Goal: Information Seeking & Learning: Learn about a topic

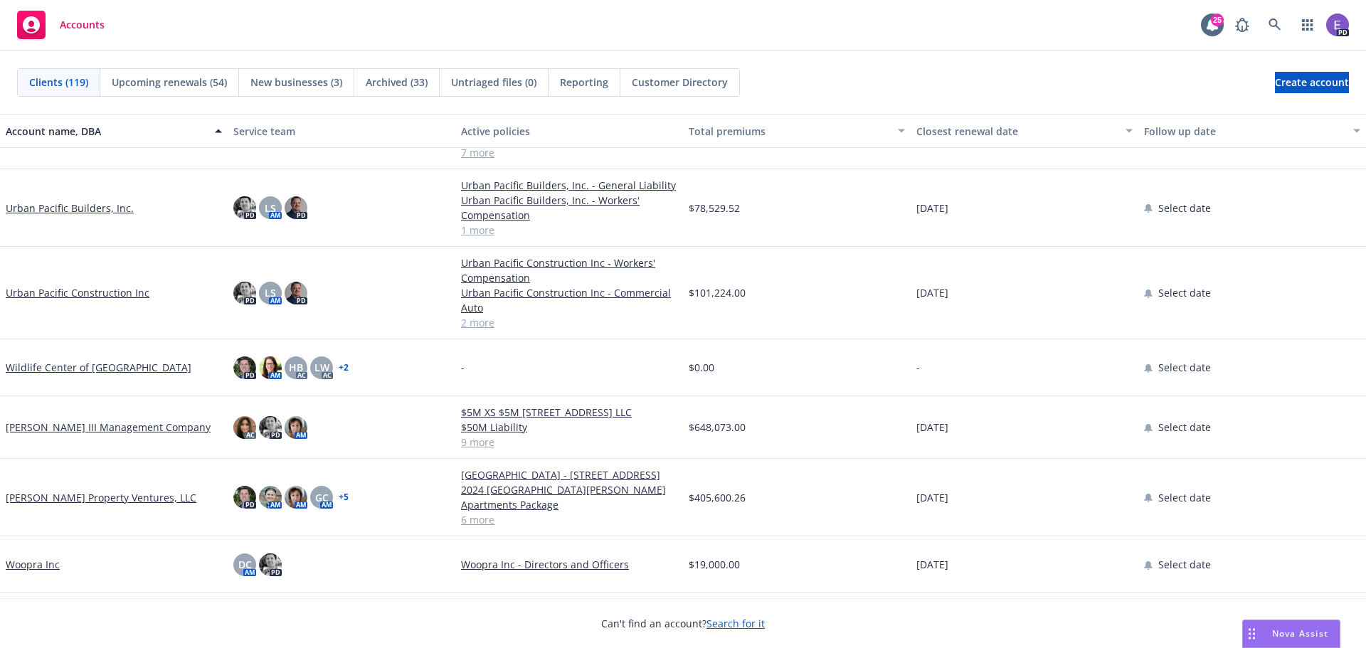
scroll to position [6039, 0]
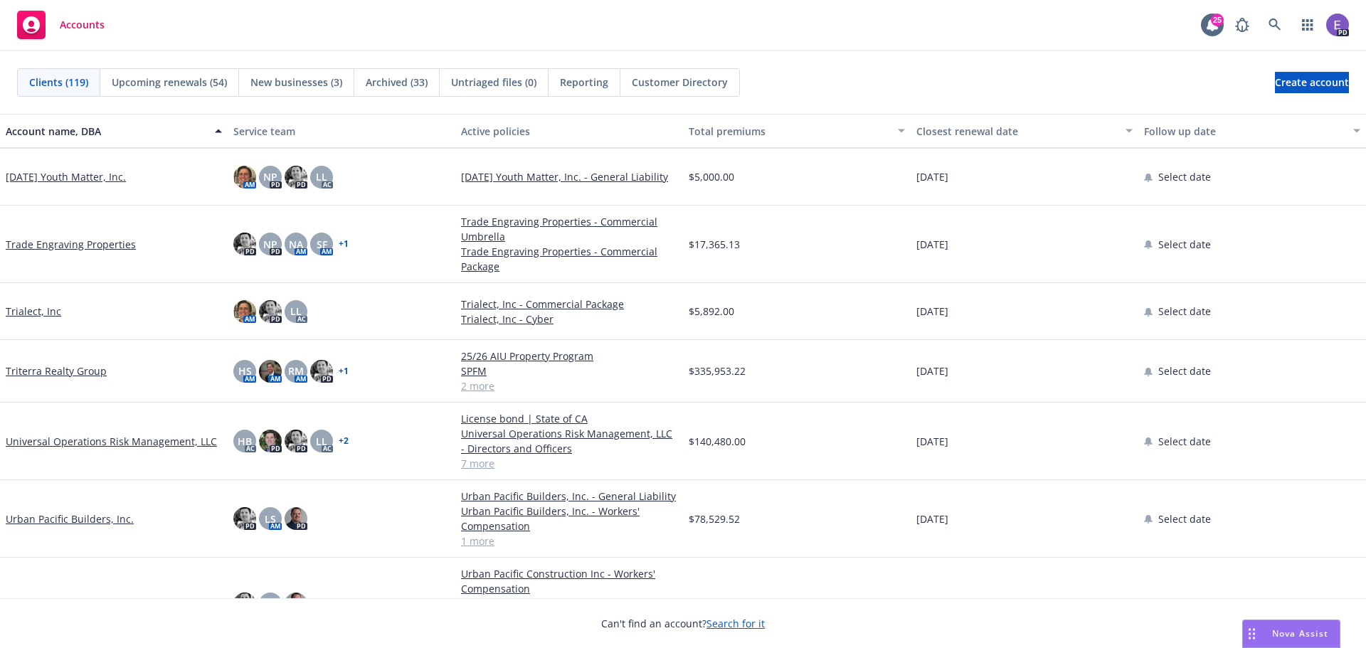
click at [85, 520] on link "Urban Pacific Builders, Inc." at bounding box center [70, 519] width 128 height 15
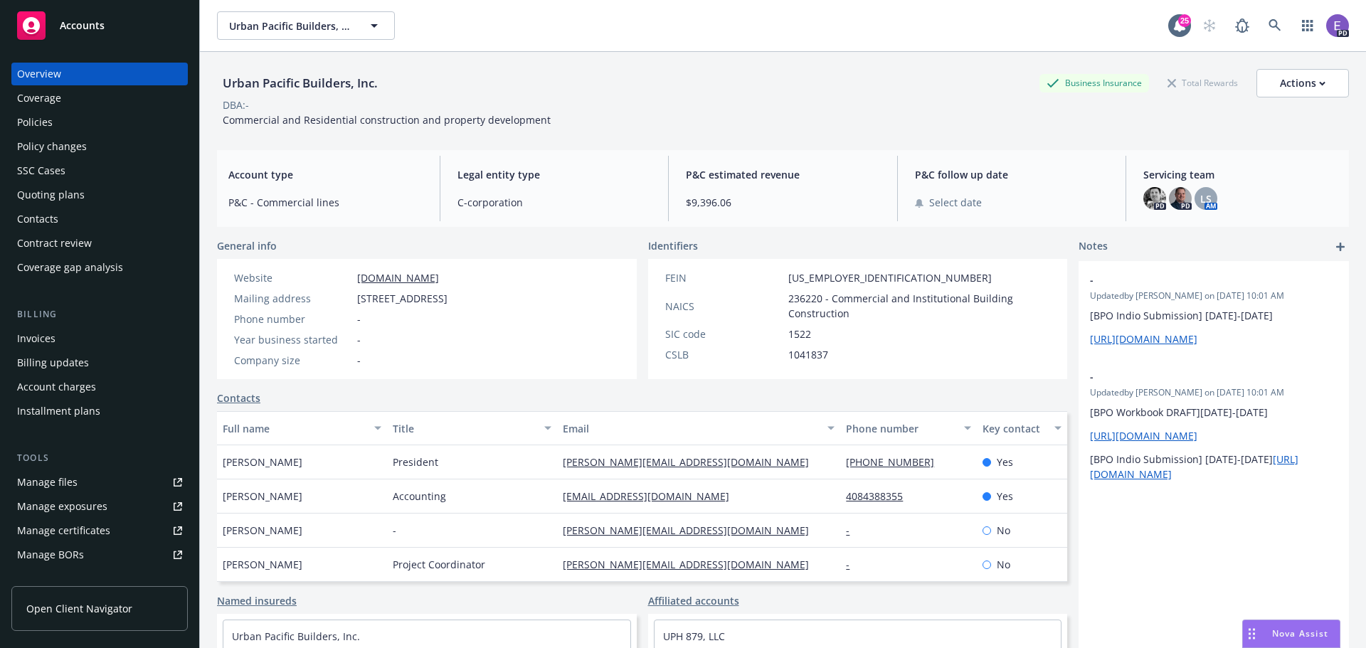
click at [38, 121] on div "Policies" at bounding box center [35, 122] width 36 height 23
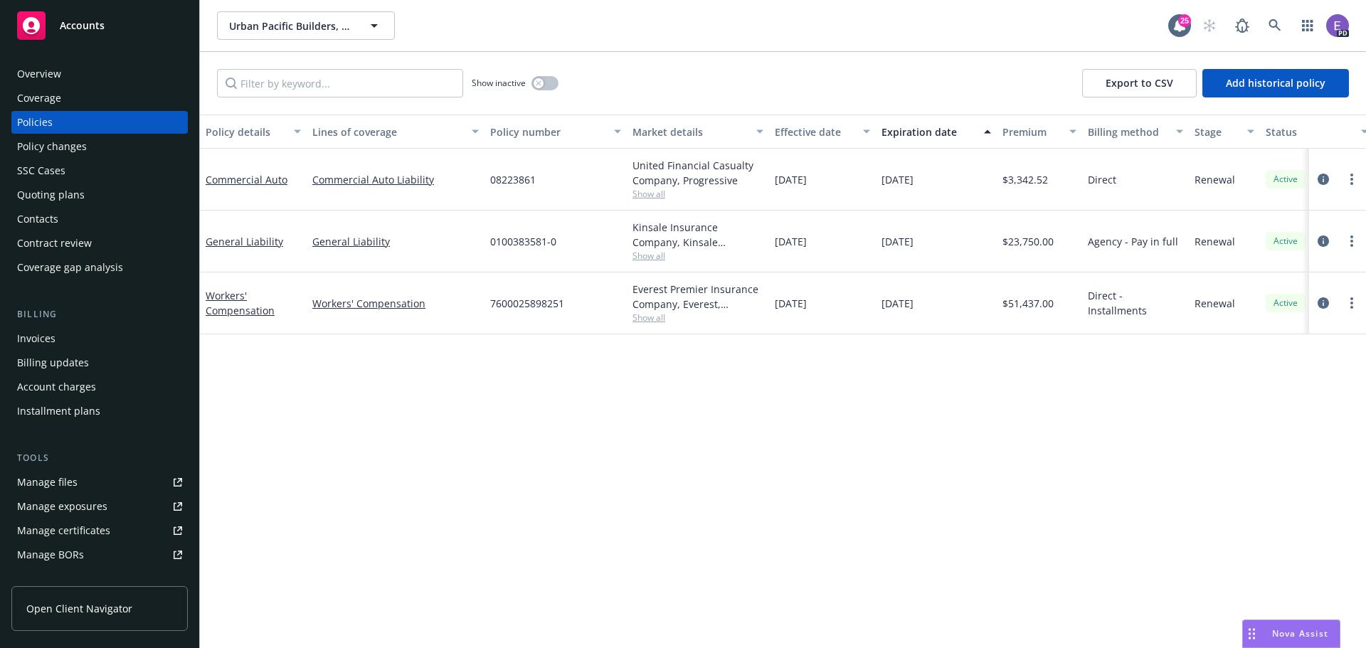
click at [85, 25] on span "Accounts" at bounding box center [82, 25] width 45 height 11
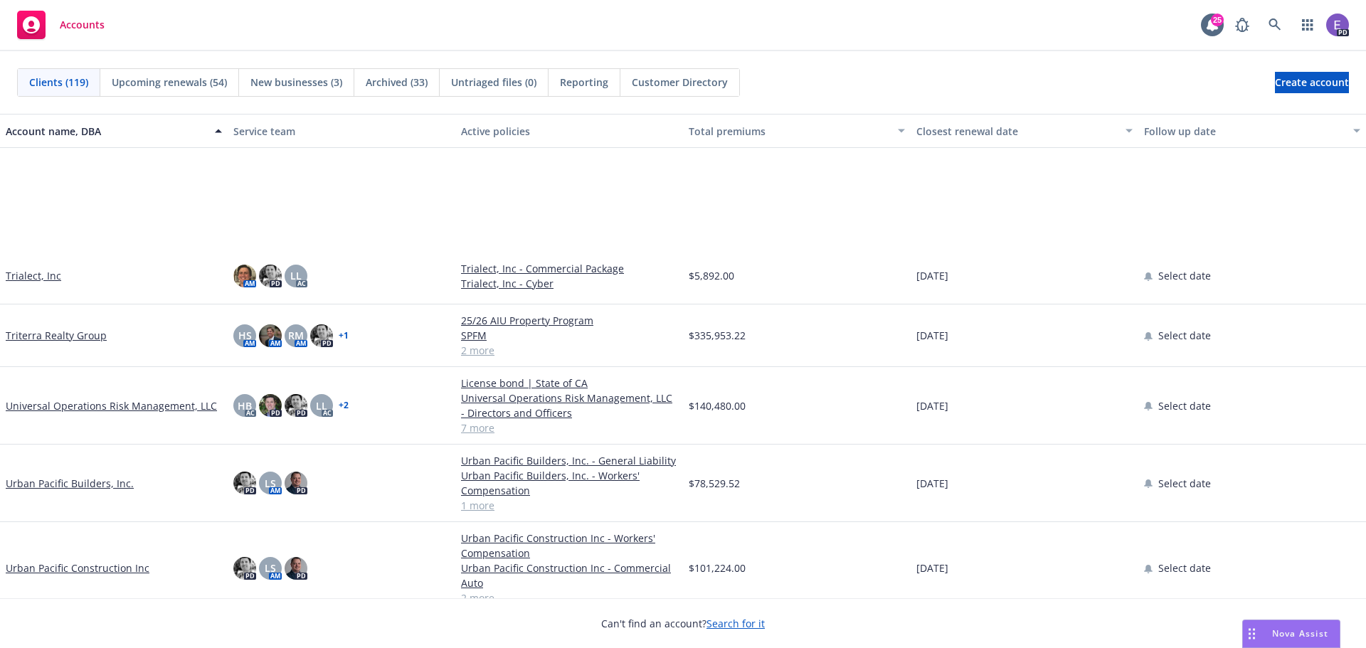
scroll to position [6262, 0]
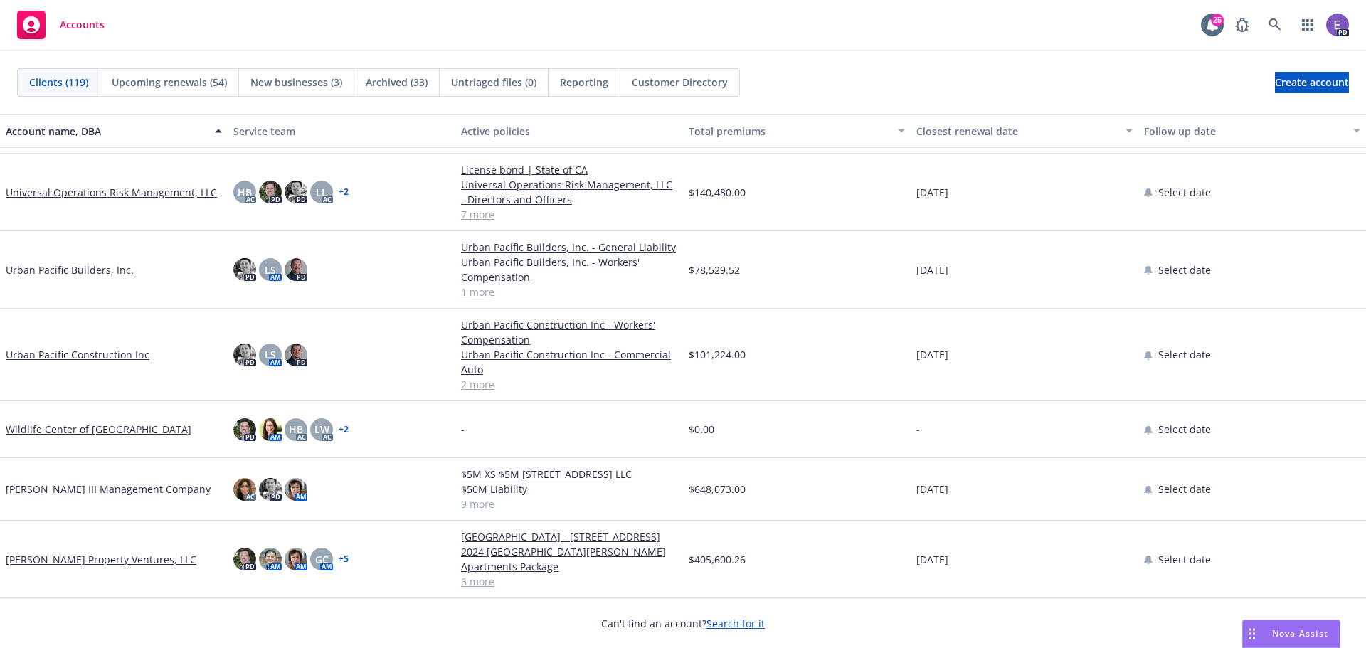
click at [90, 358] on link "Urban Pacific Construction Inc" at bounding box center [78, 354] width 144 height 15
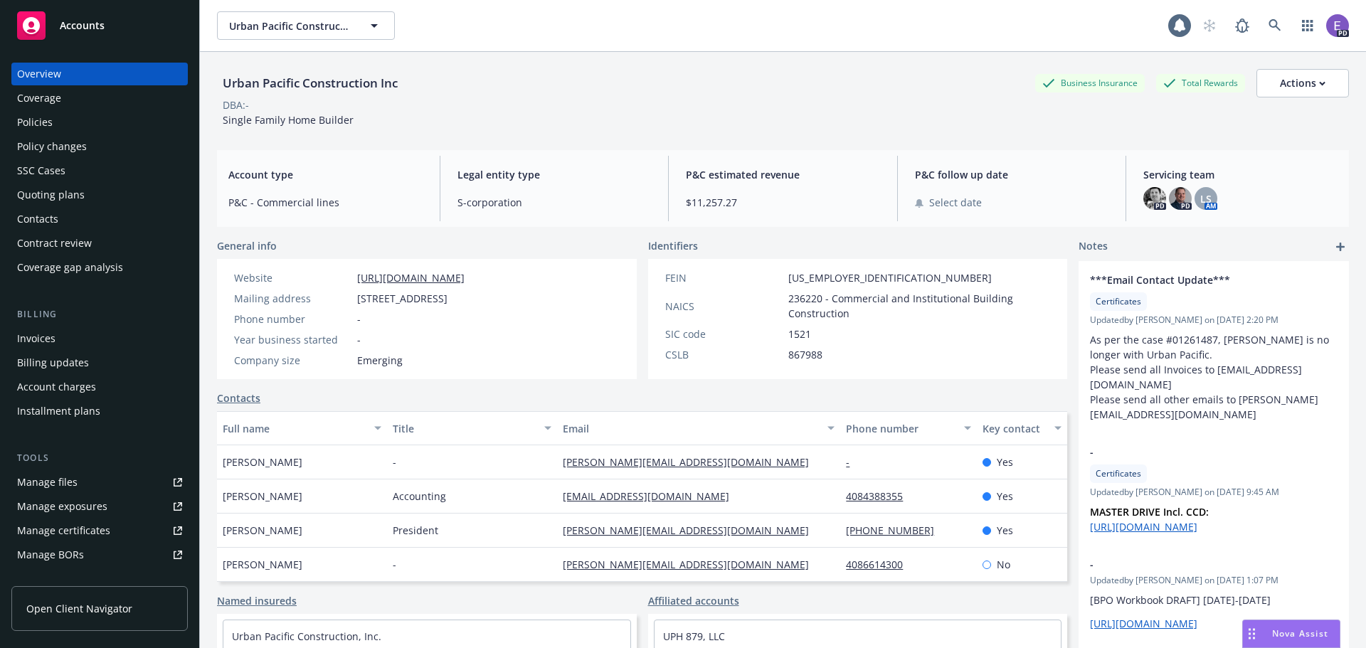
click at [43, 121] on div "Policies" at bounding box center [35, 122] width 36 height 23
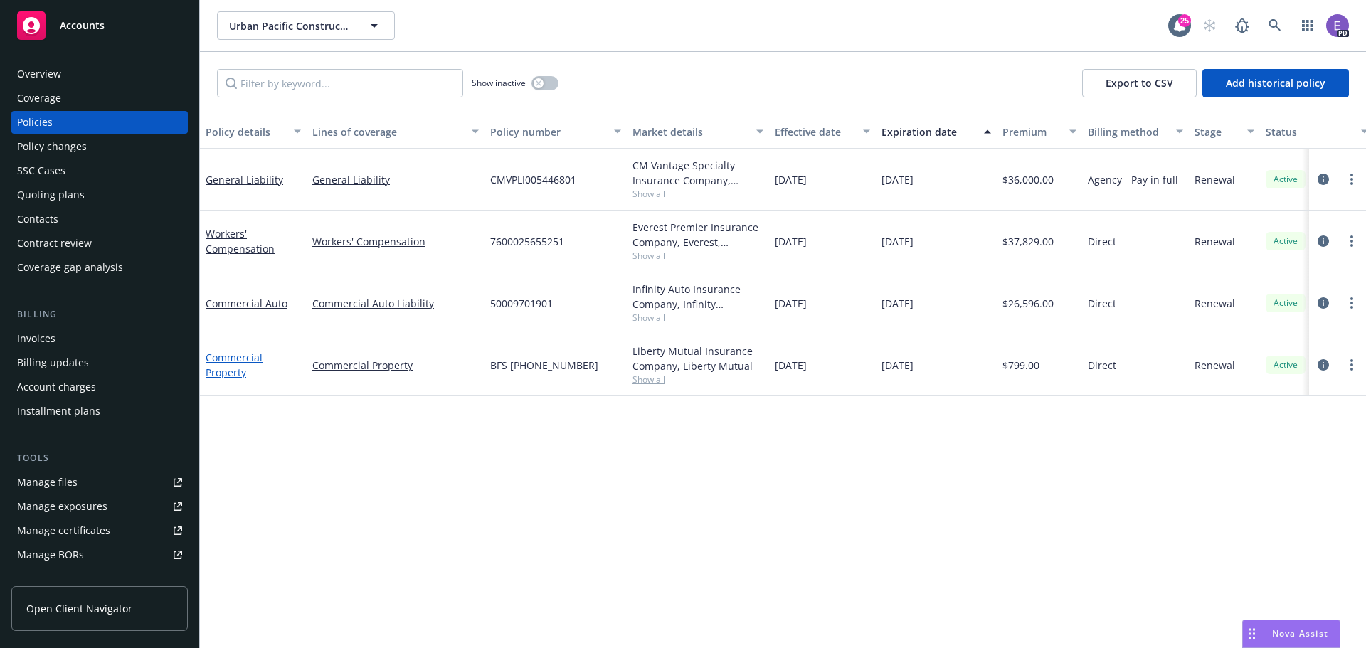
click at [226, 371] on link "Commercial Property" at bounding box center [234, 365] width 57 height 28
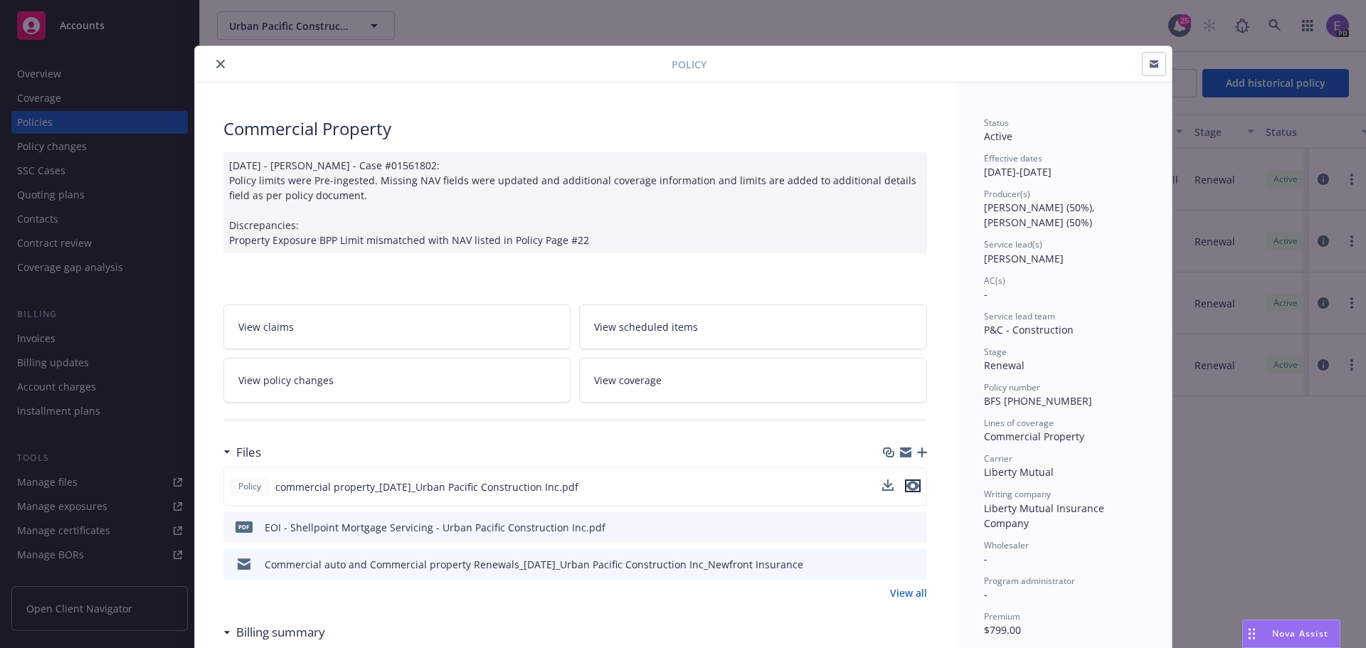
click at [908, 483] on icon "preview file" at bounding box center [913, 486] width 13 height 10
click at [212, 65] on button "close" at bounding box center [220, 64] width 17 height 17
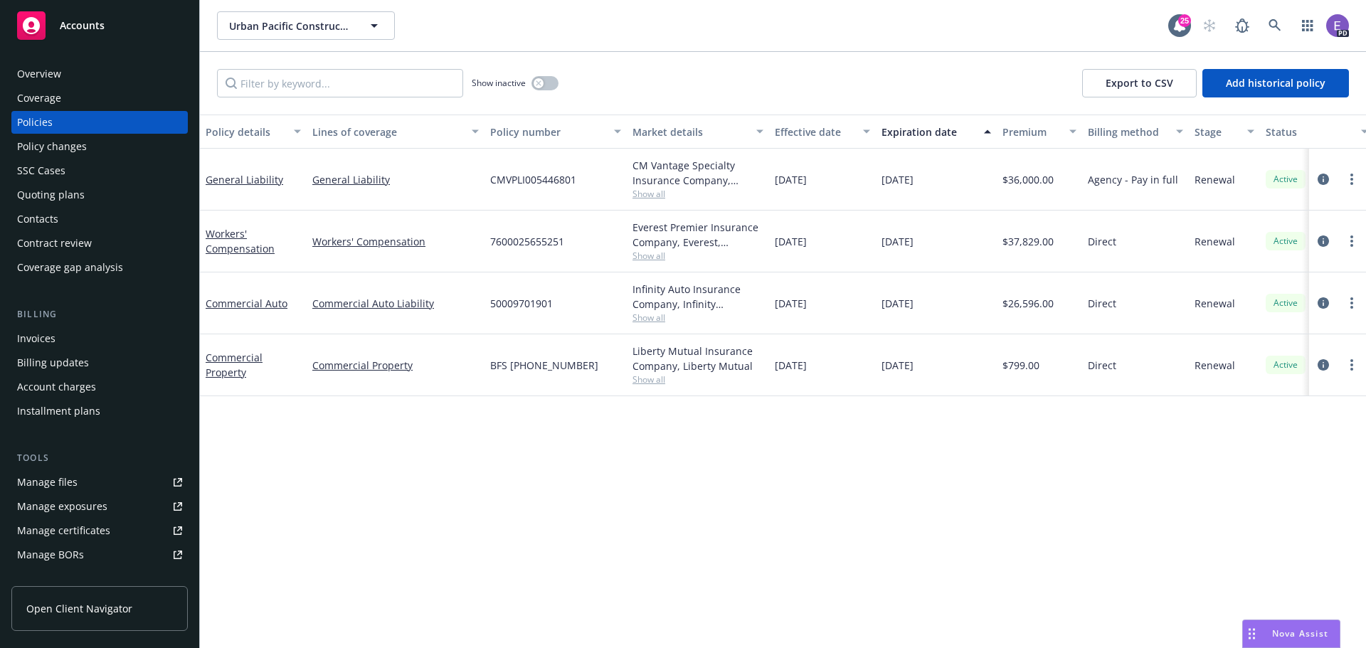
click at [88, 27] on span "Accounts" at bounding box center [82, 25] width 45 height 11
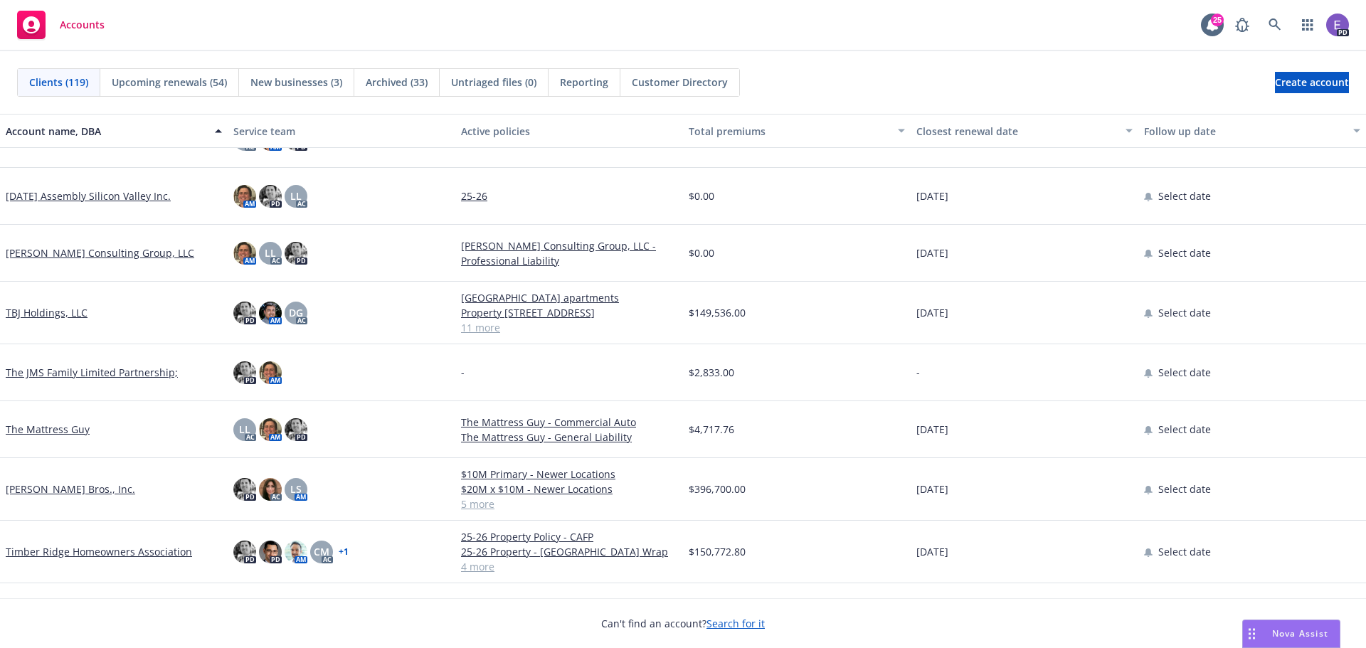
scroll to position [6324, 0]
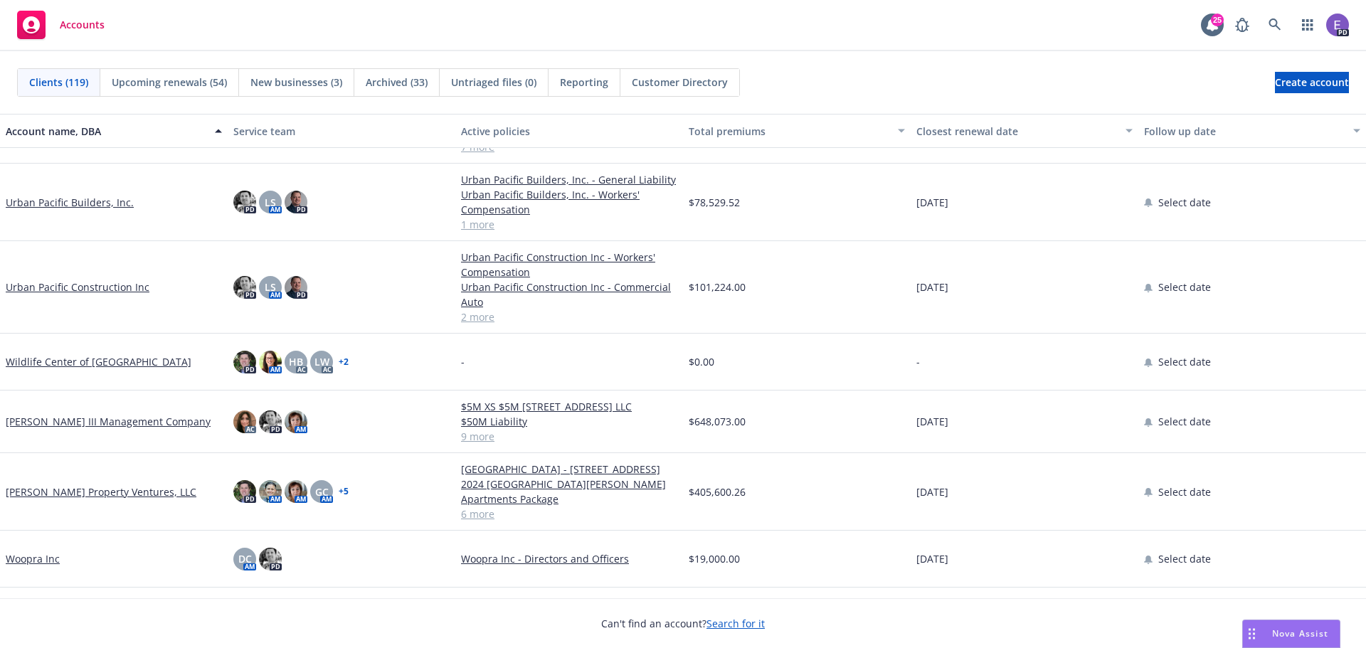
click at [92, 201] on link "Urban Pacific Builders, Inc." at bounding box center [70, 202] width 128 height 15
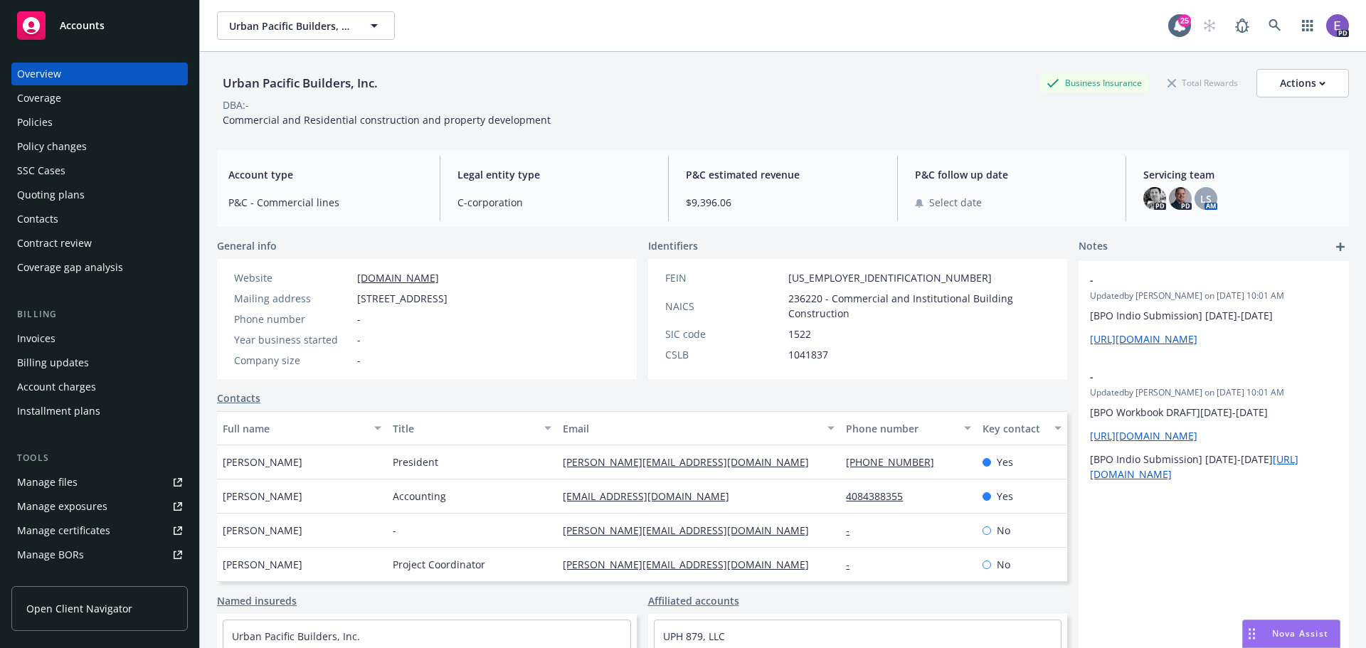
click at [47, 121] on div "Policies" at bounding box center [35, 122] width 36 height 23
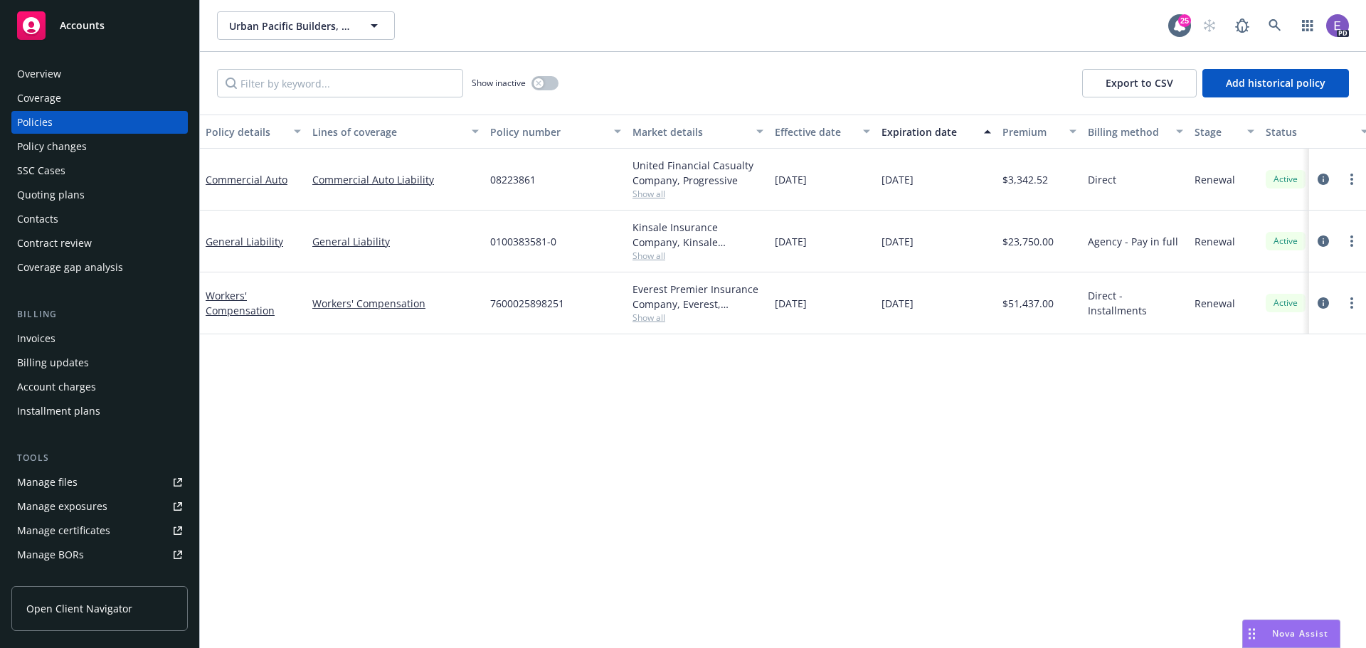
click at [69, 21] on span "Accounts" at bounding box center [82, 25] width 45 height 11
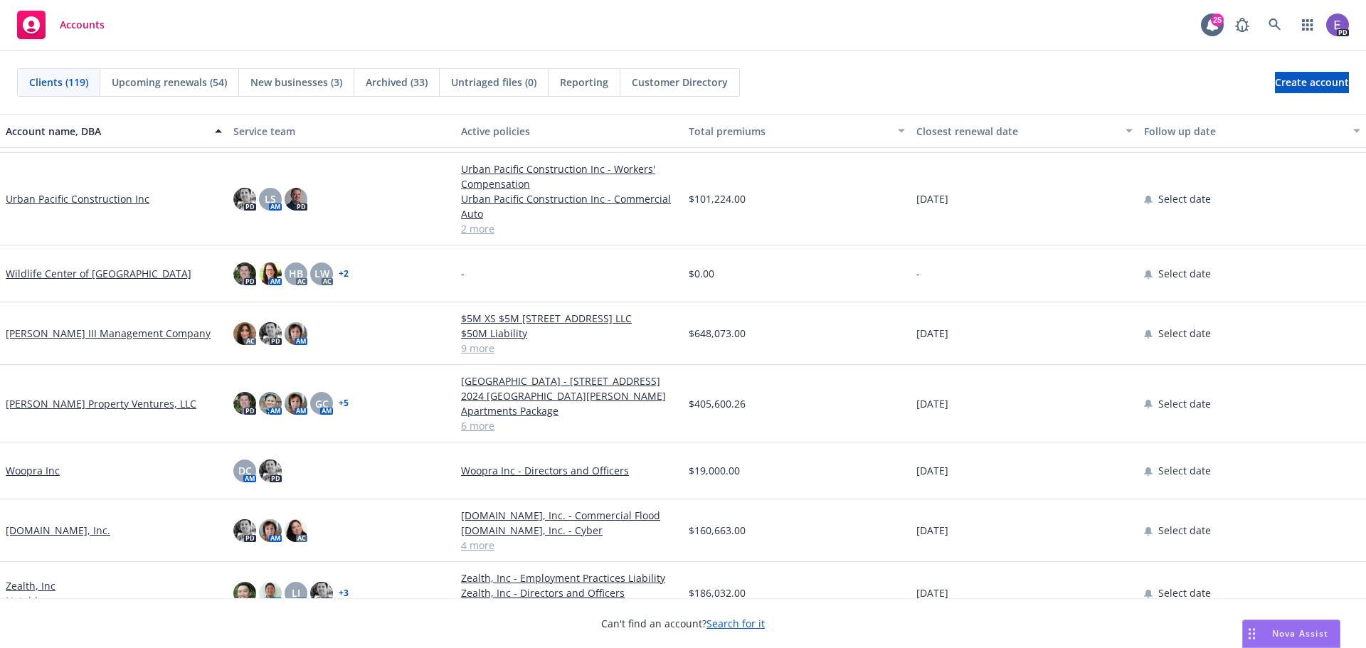
scroll to position [6127, 0]
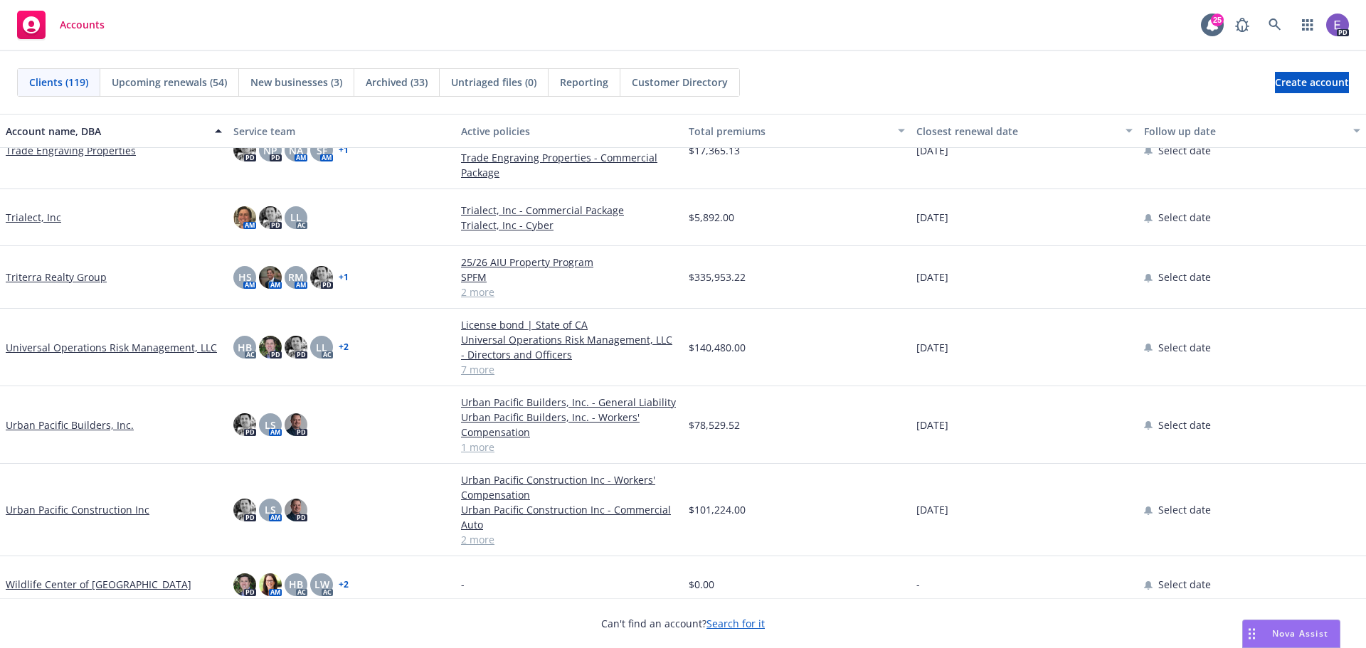
click at [75, 508] on link "Urban Pacific Construction Inc" at bounding box center [78, 509] width 144 height 15
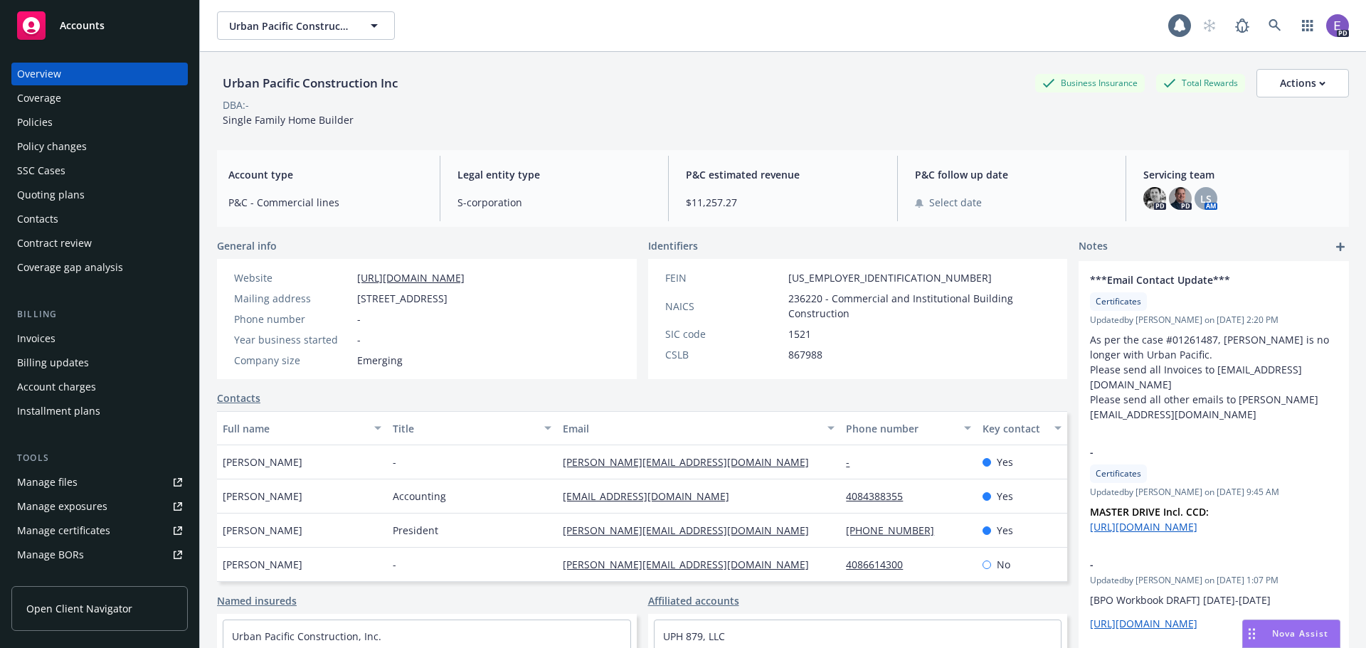
click at [41, 122] on div "Policies" at bounding box center [35, 122] width 36 height 23
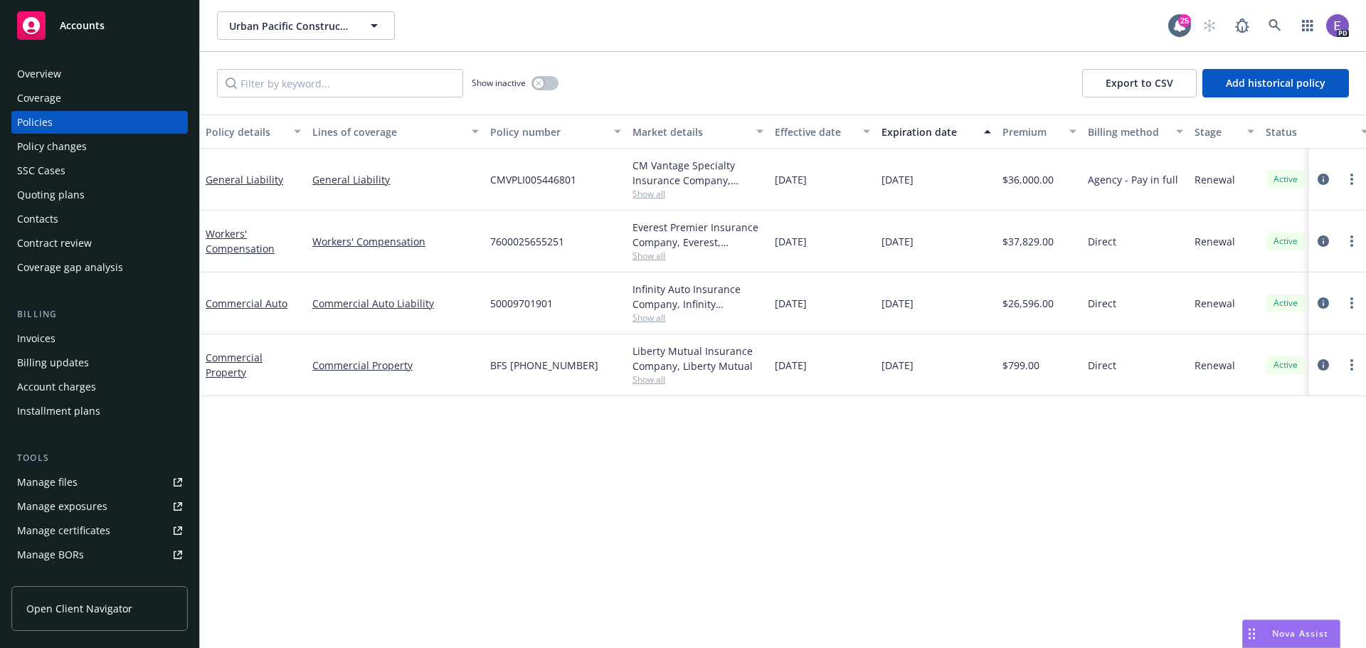
click at [97, 610] on span "Open Client Navigator" at bounding box center [79, 608] width 106 height 15
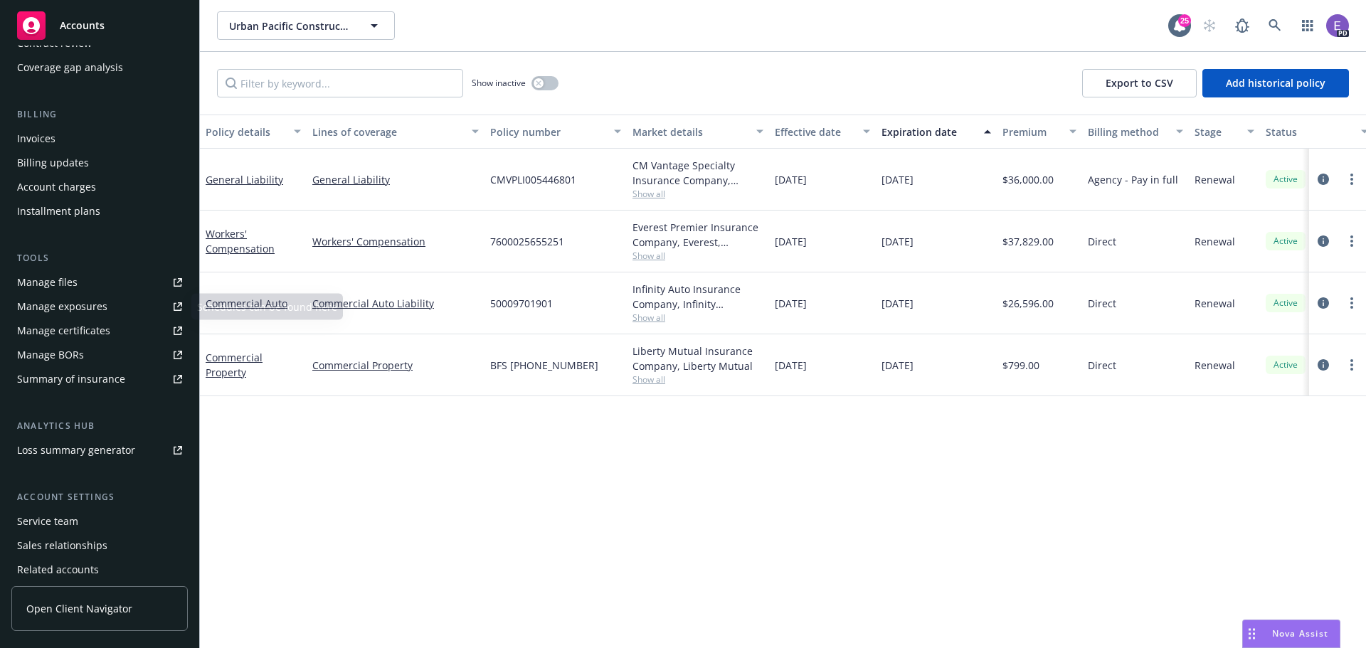
scroll to position [213, 0]
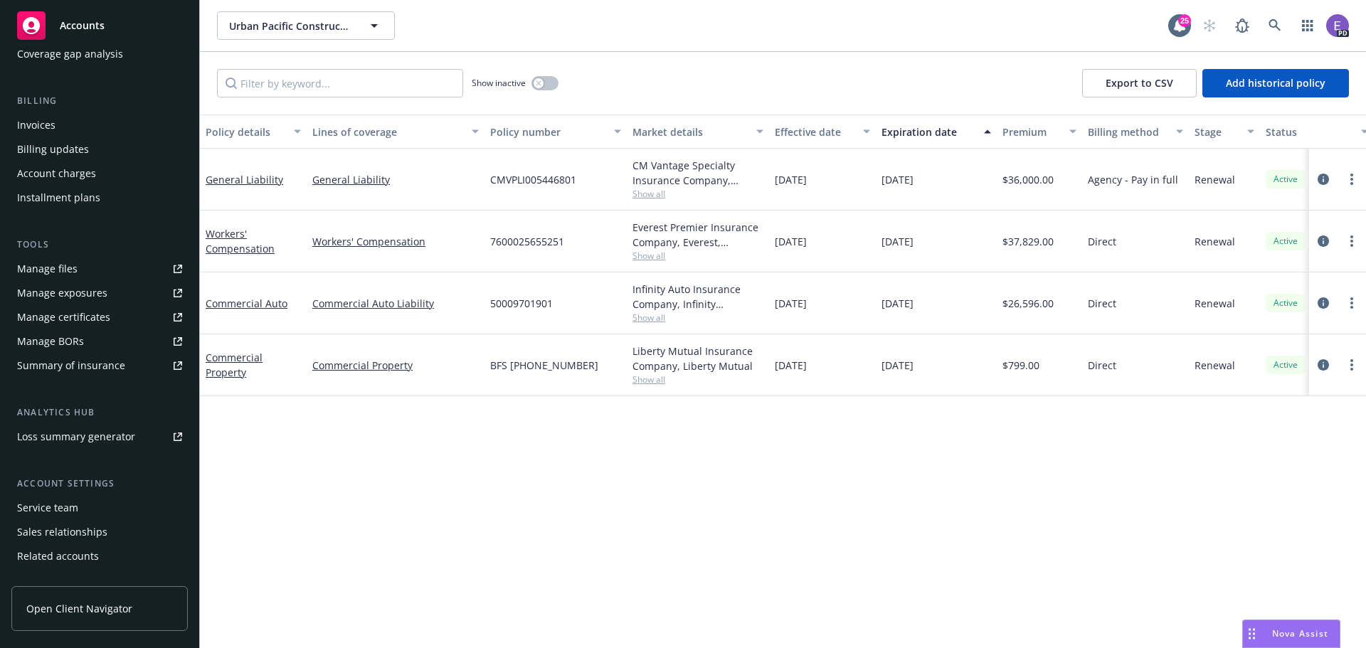
click at [94, 433] on div "Loss summary generator" at bounding box center [76, 437] width 118 height 23
click at [65, 510] on div "Service team" at bounding box center [47, 508] width 61 height 23
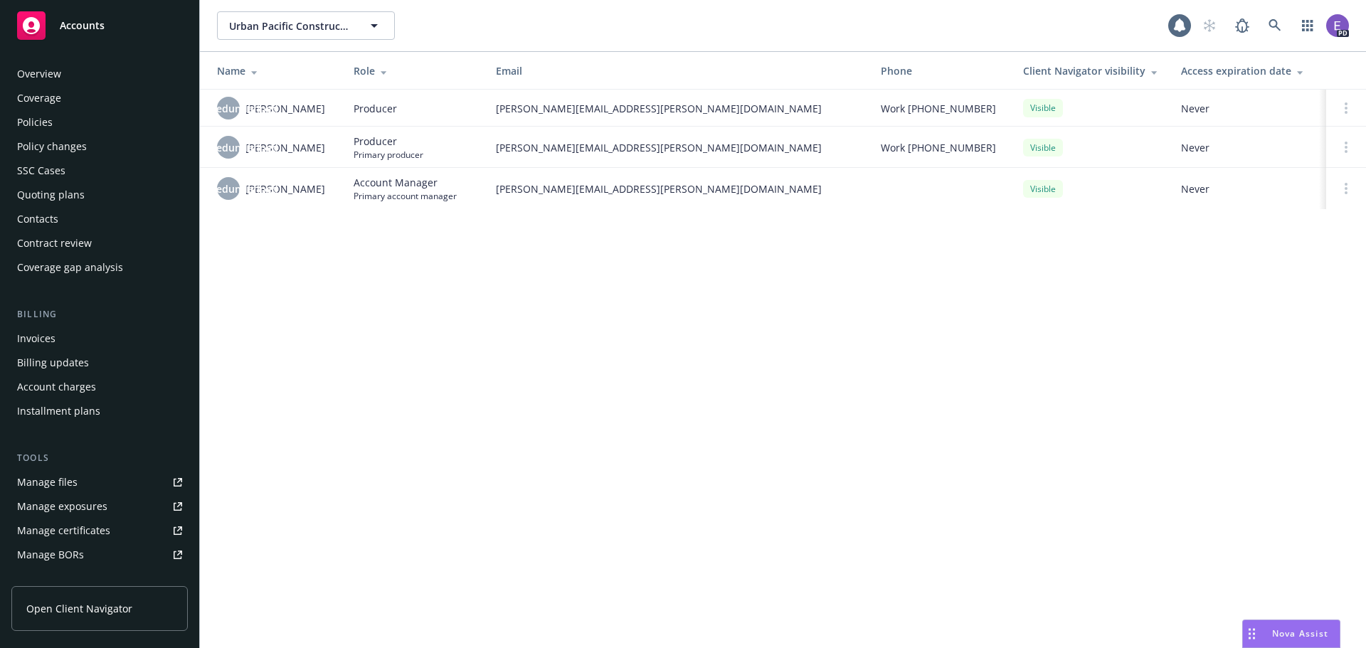
scroll to position [255, 0]
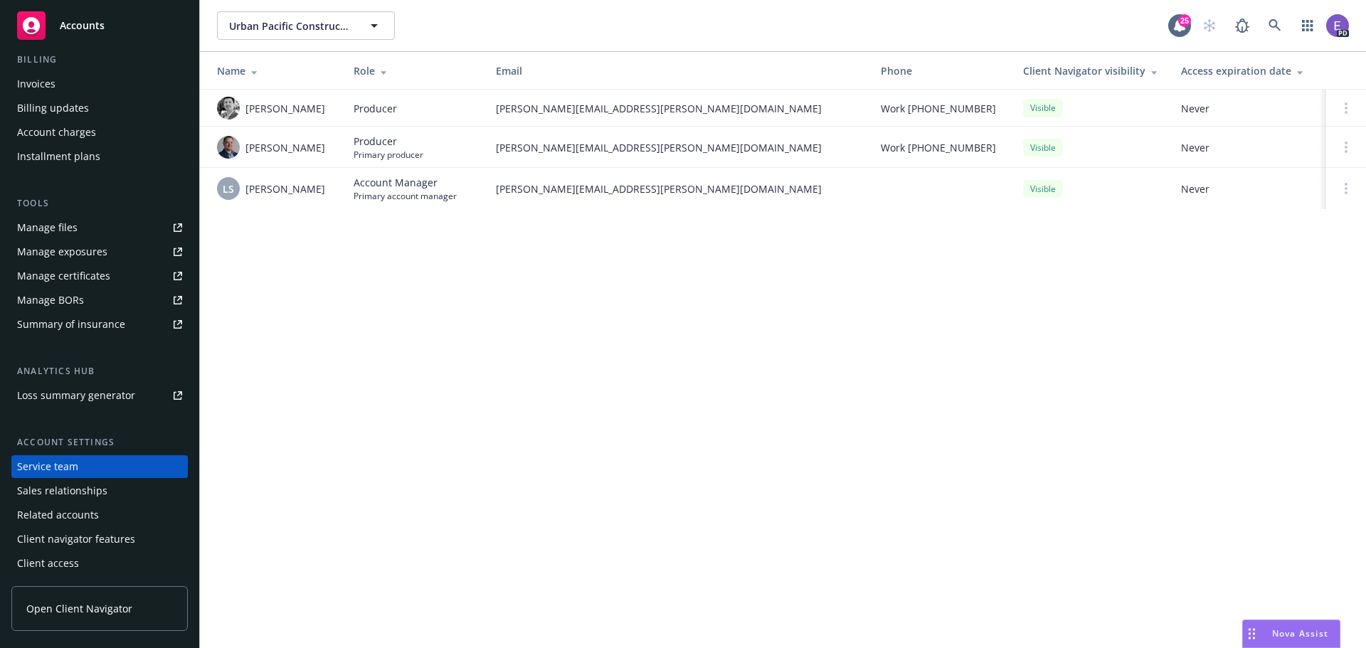
click at [73, 23] on span "Accounts" at bounding box center [82, 25] width 45 height 11
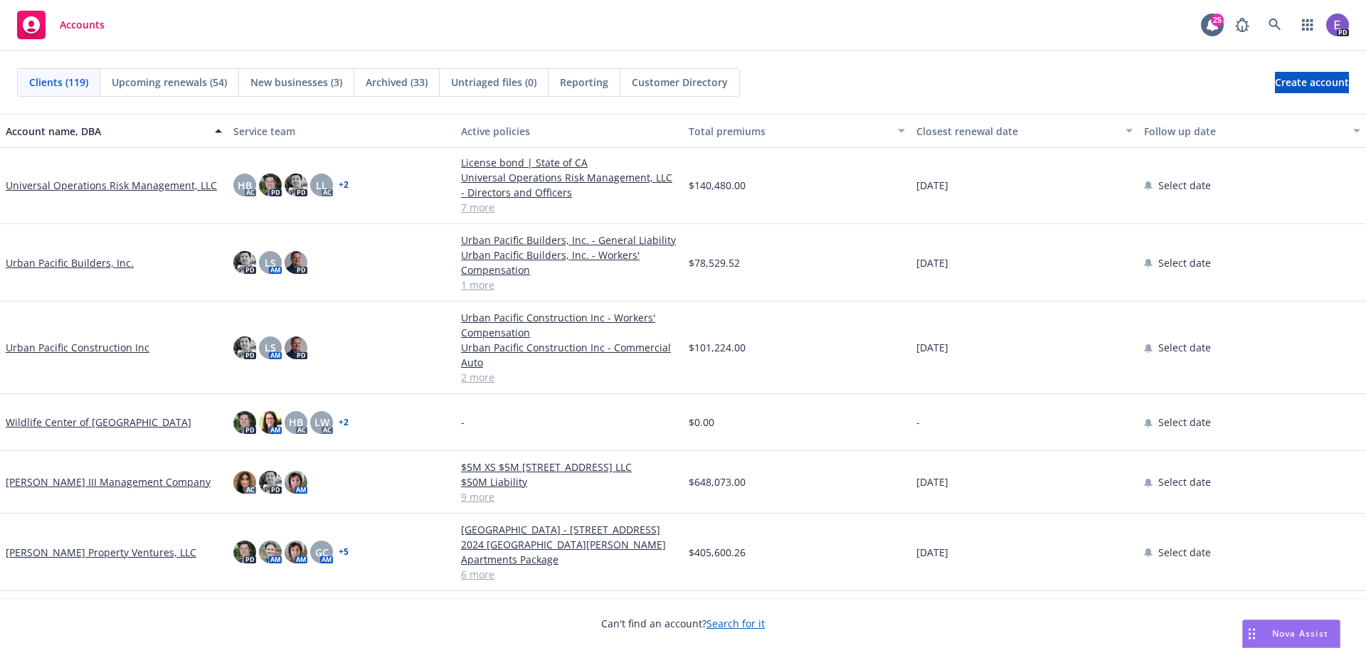
scroll to position [6253, 0]
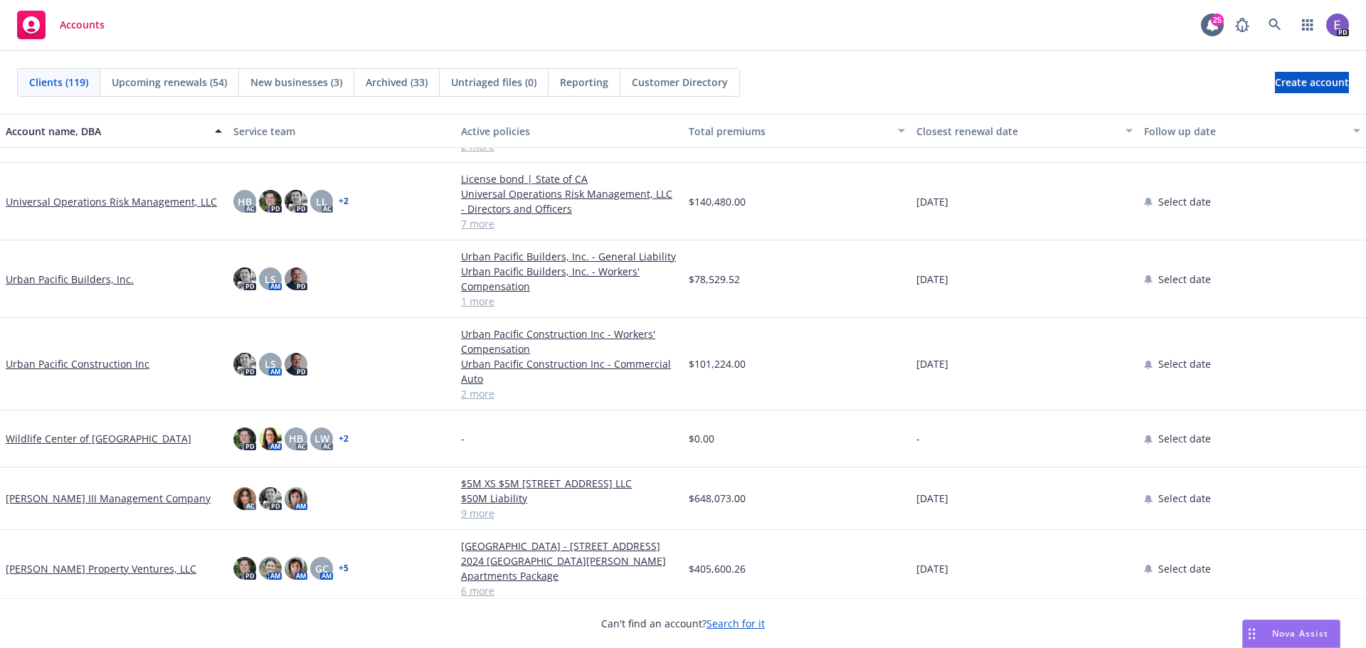
click at [86, 278] on link "Urban Pacific Builders, Inc." at bounding box center [70, 279] width 128 height 15
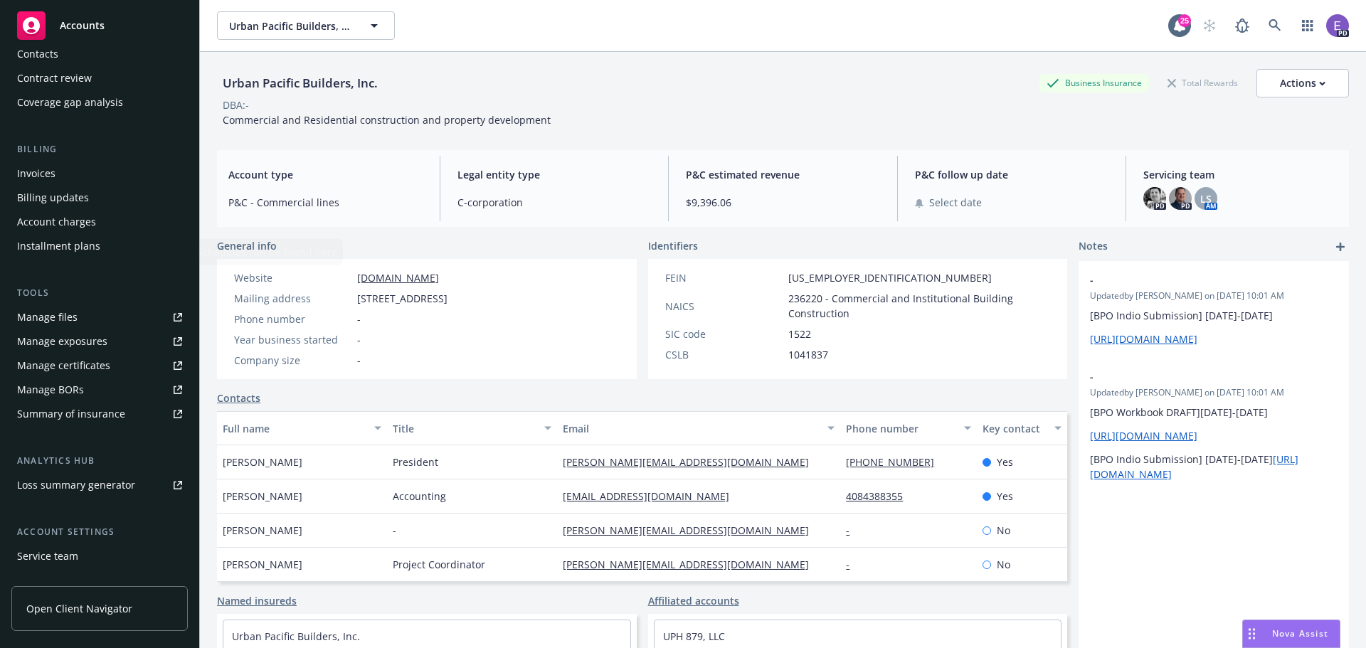
scroll to position [255, 0]
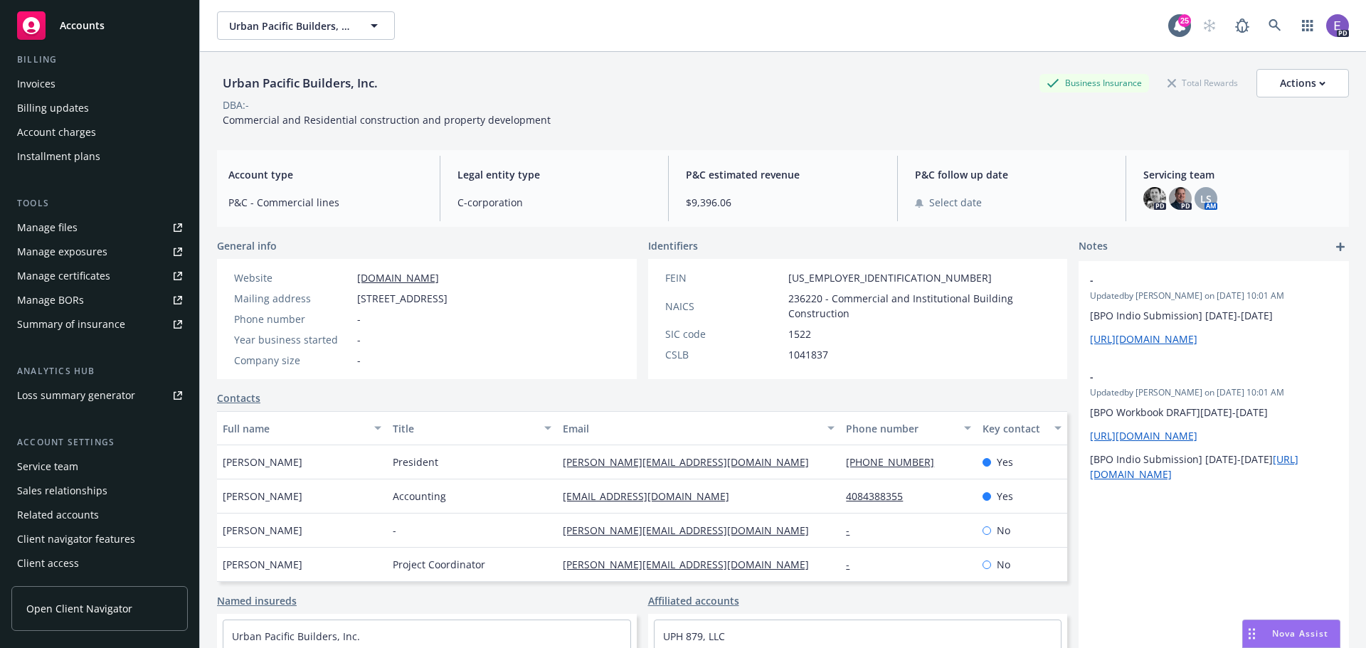
click at [80, 394] on div "Loss summary generator" at bounding box center [76, 395] width 118 height 23
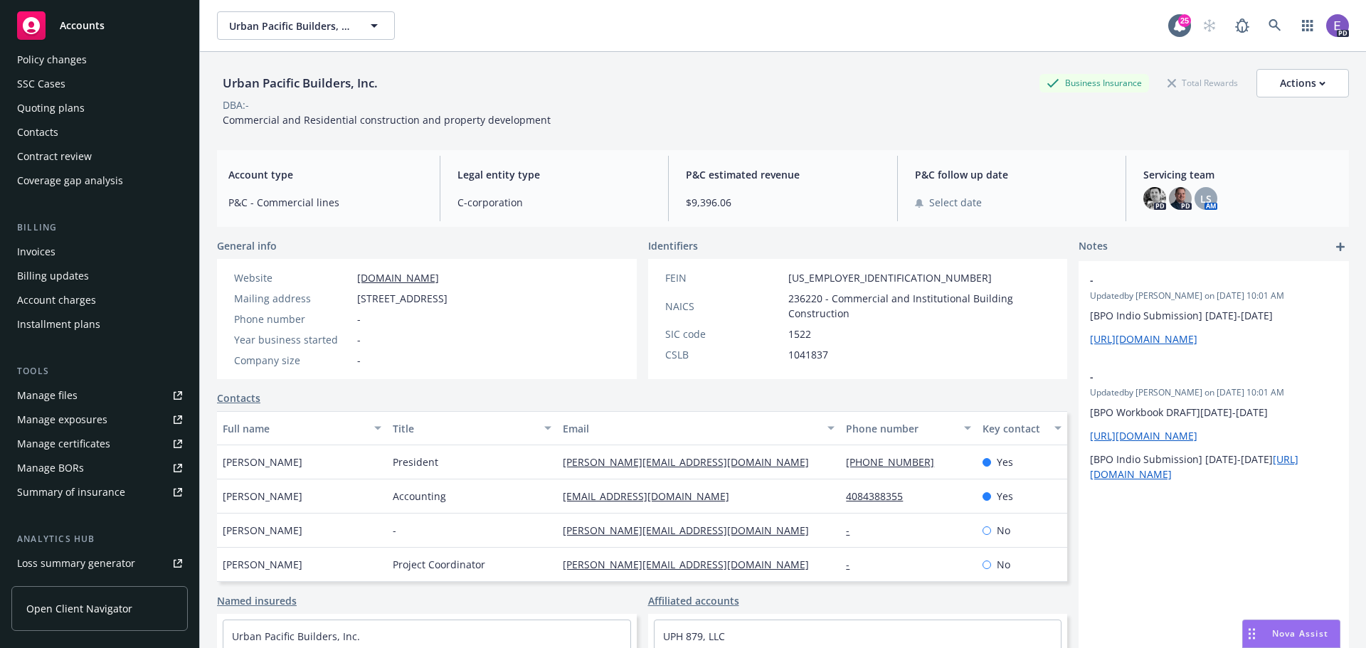
scroll to position [0, 0]
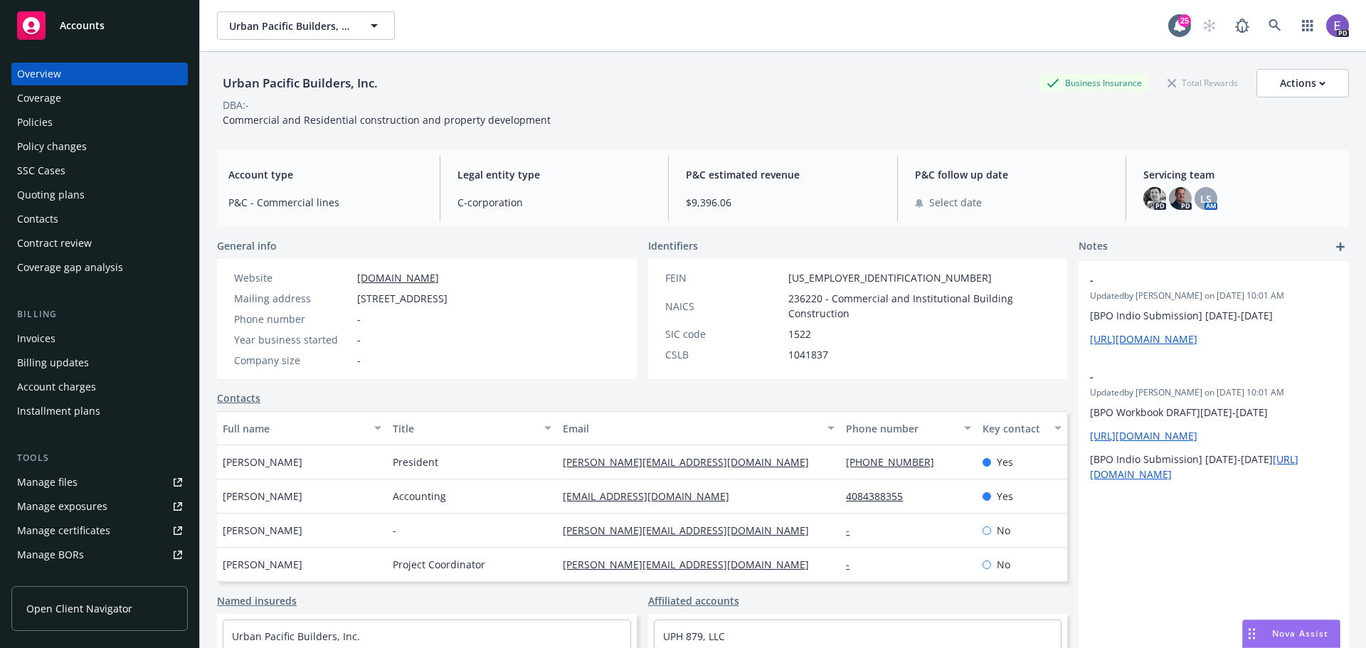
click at [34, 119] on div "Policies" at bounding box center [35, 122] width 36 height 23
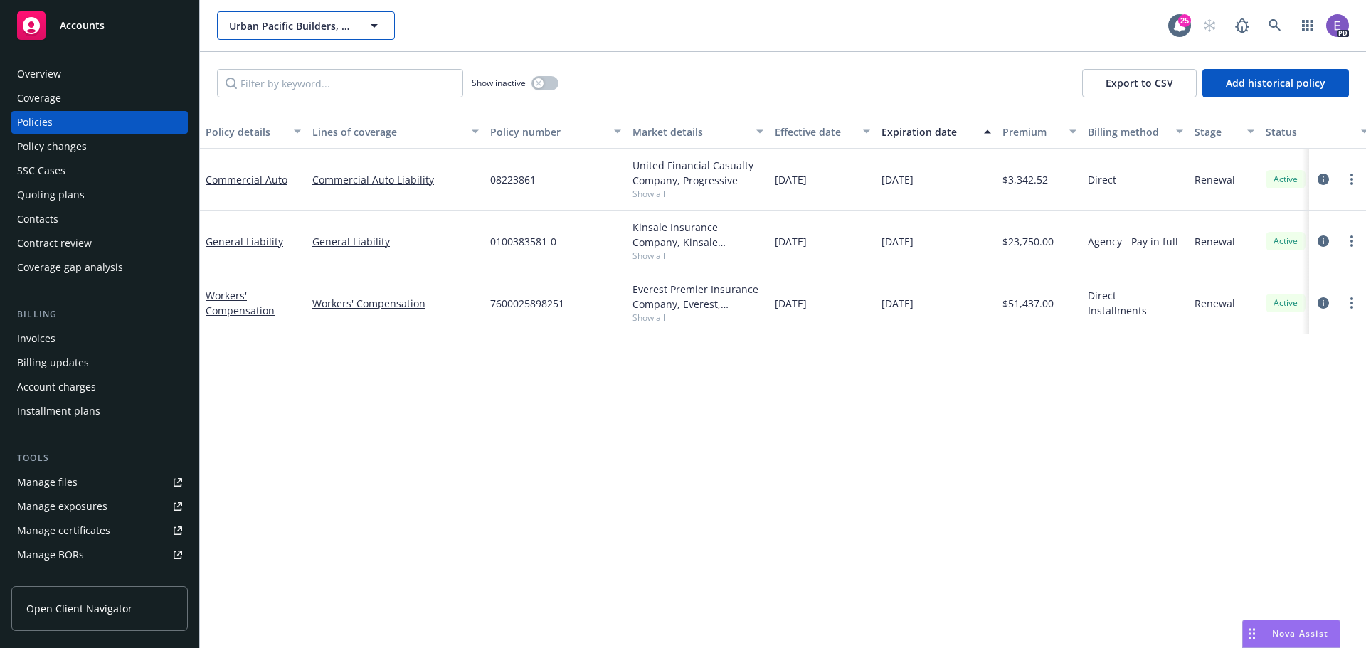
click at [374, 23] on icon "button" at bounding box center [374, 25] width 17 height 17
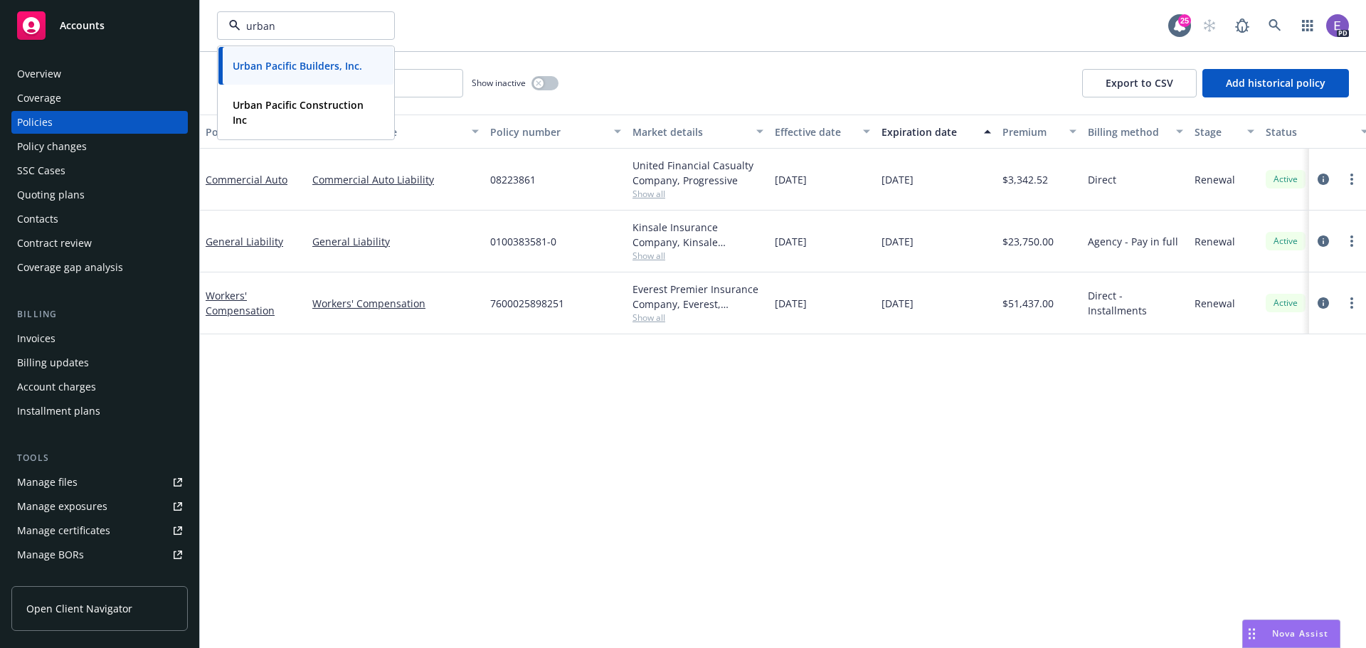
type input "urban"
click at [346, 452] on div "Policy details Lines of coverage Policy number Market details Effective date Ex…" at bounding box center [783, 382] width 1166 height 534
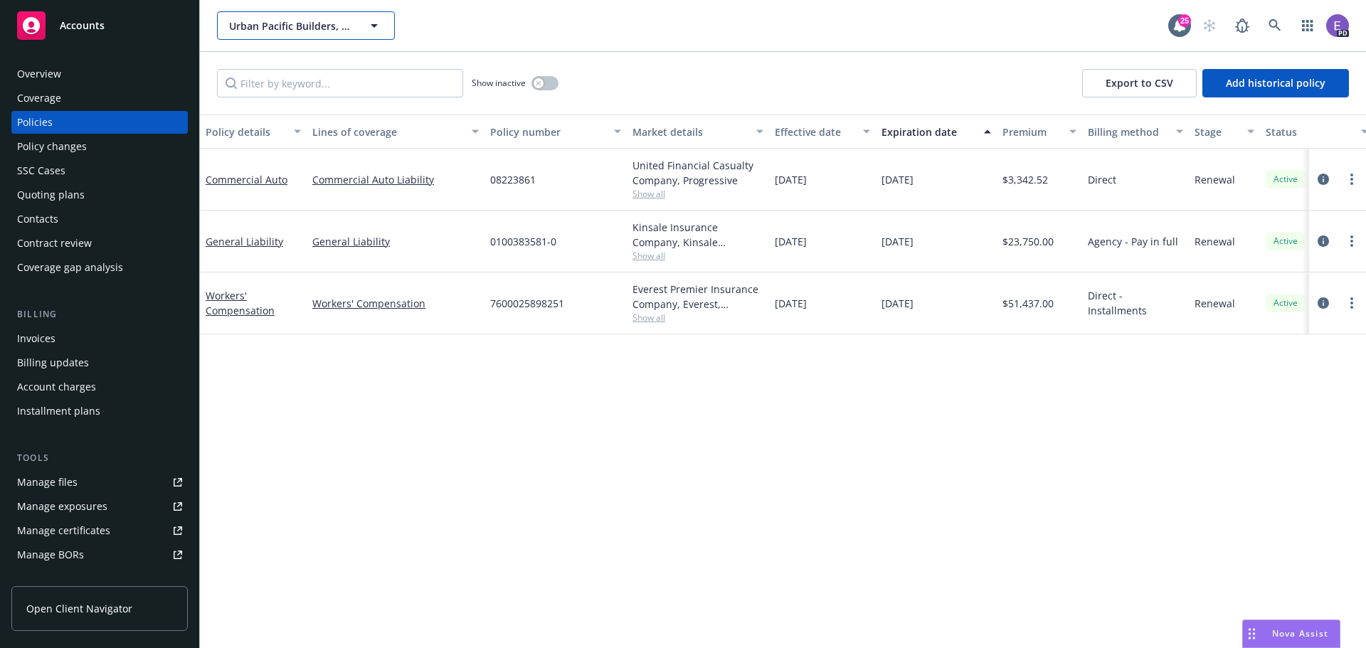
click at [325, 29] on span "Urban Pacific Builders, Inc." at bounding box center [290, 26] width 123 height 15
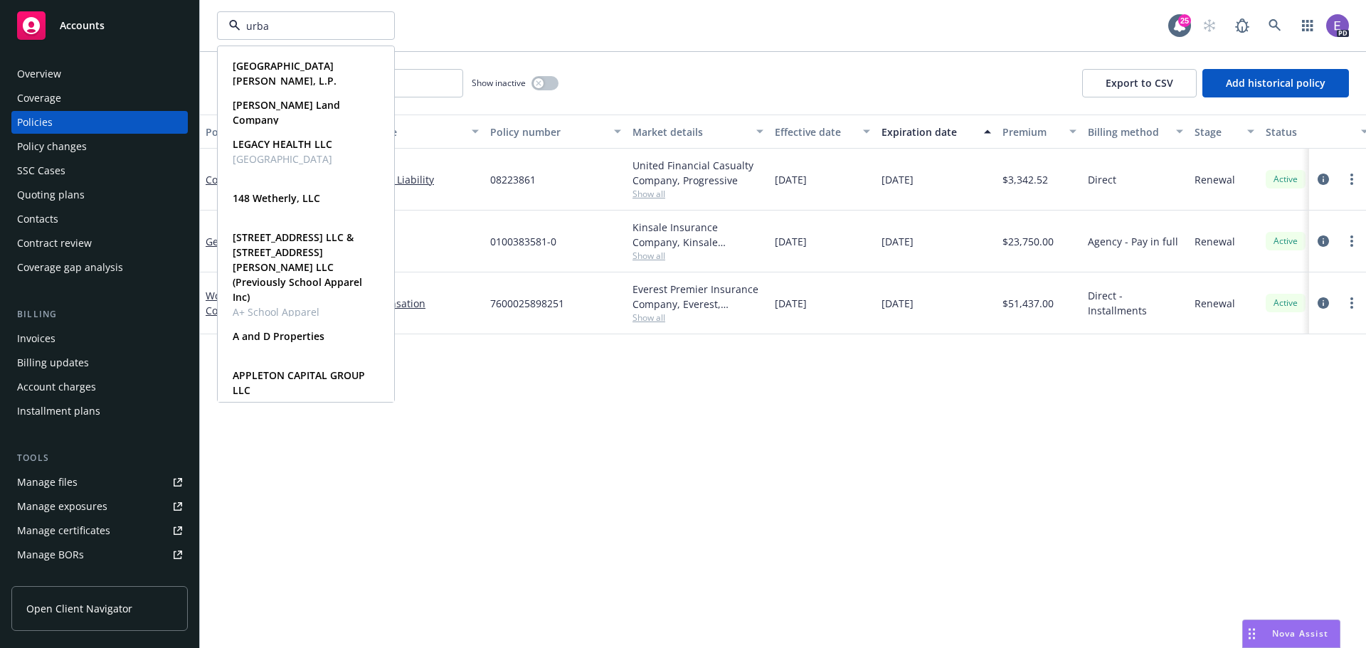
type input "urban"
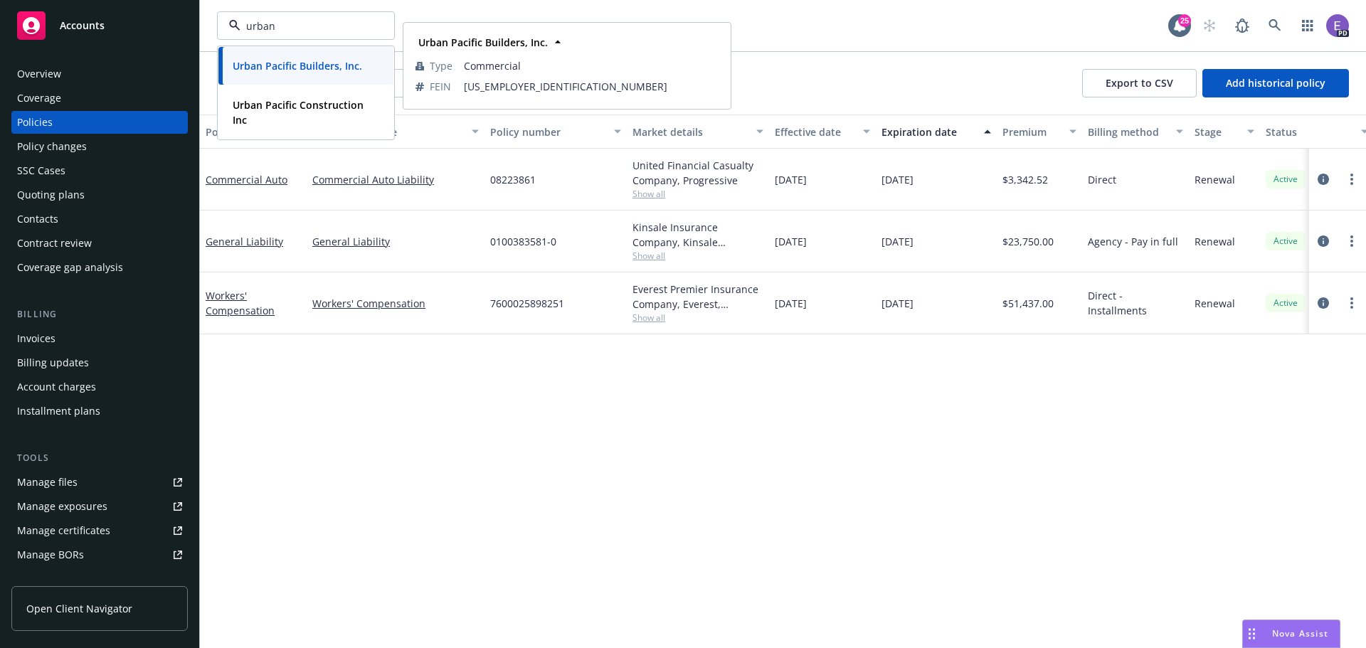
click at [308, 65] on strong "Urban Pacific Builders, Inc." at bounding box center [298, 66] width 130 height 14
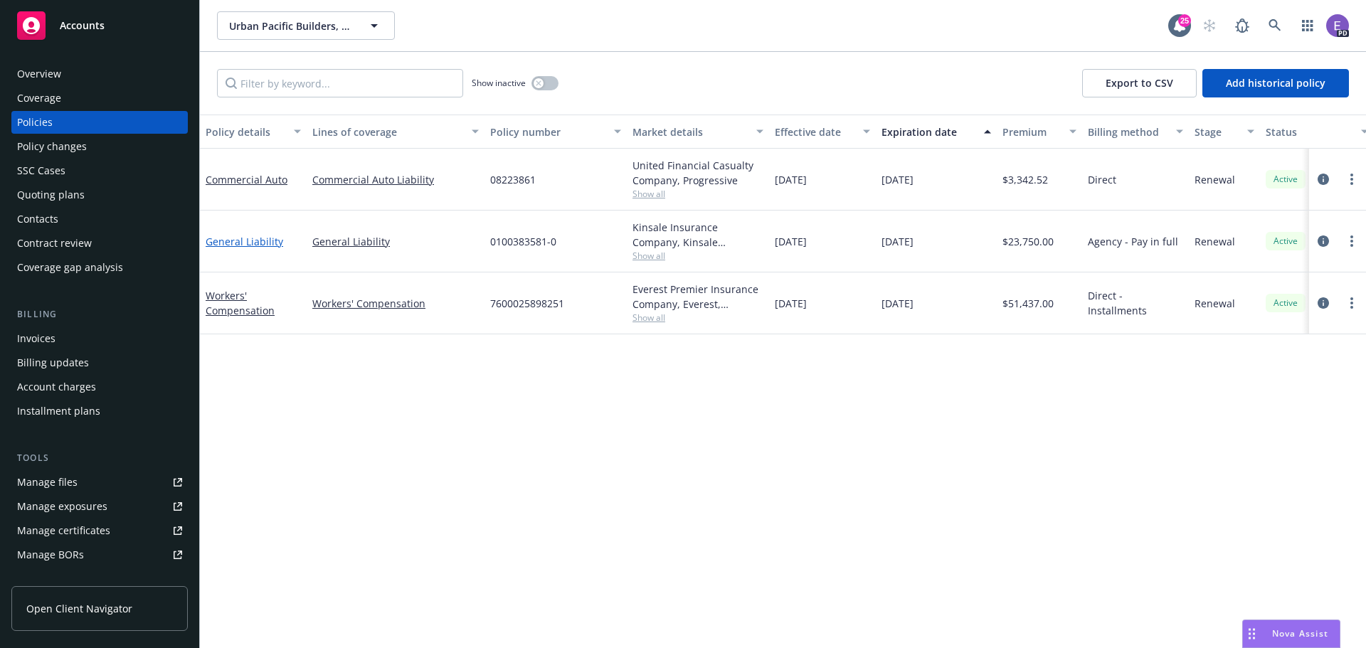
click at [248, 239] on link "General Liability" at bounding box center [245, 242] width 78 height 14
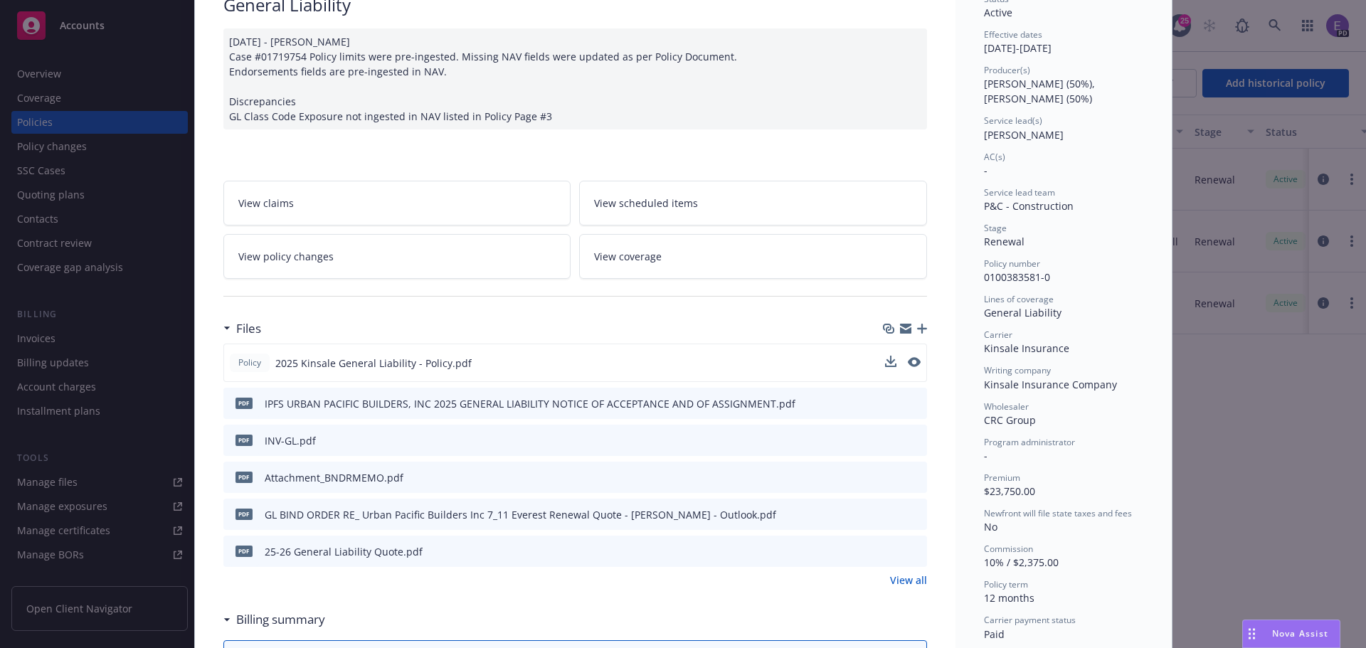
scroll to position [142, 0]
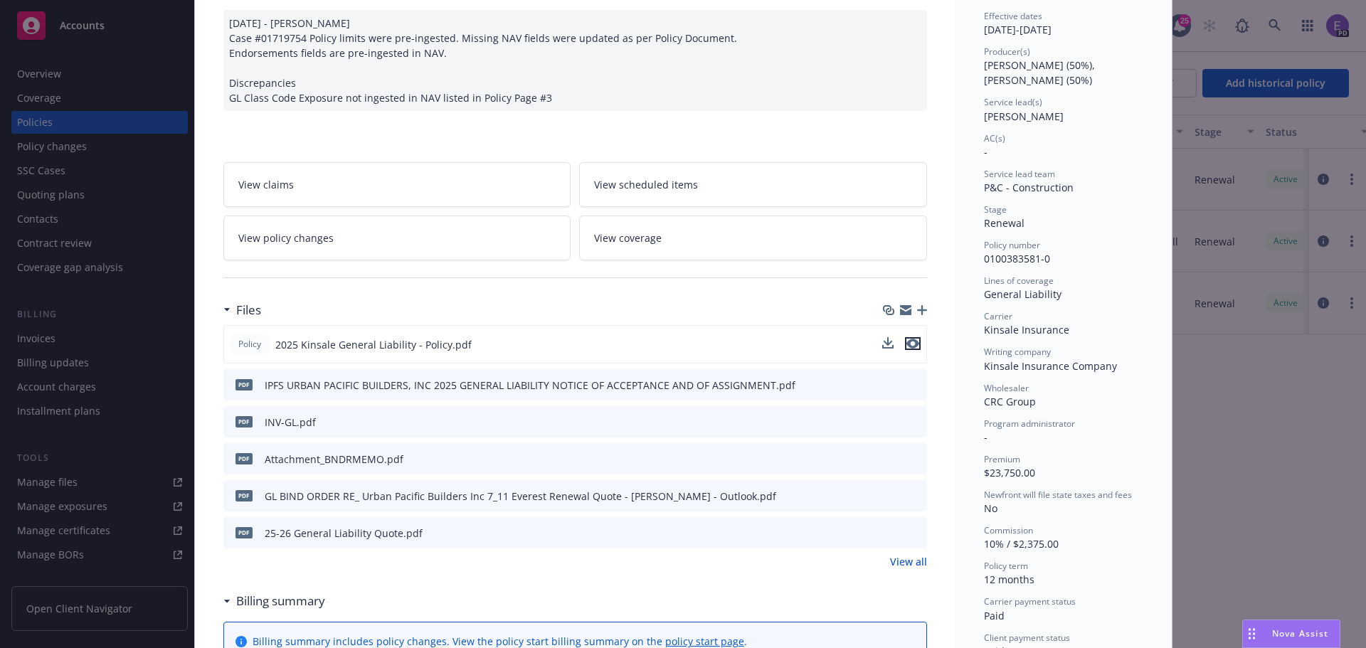
click at [907, 344] on icon "preview file" at bounding box center [913, 344] width 13 height 10
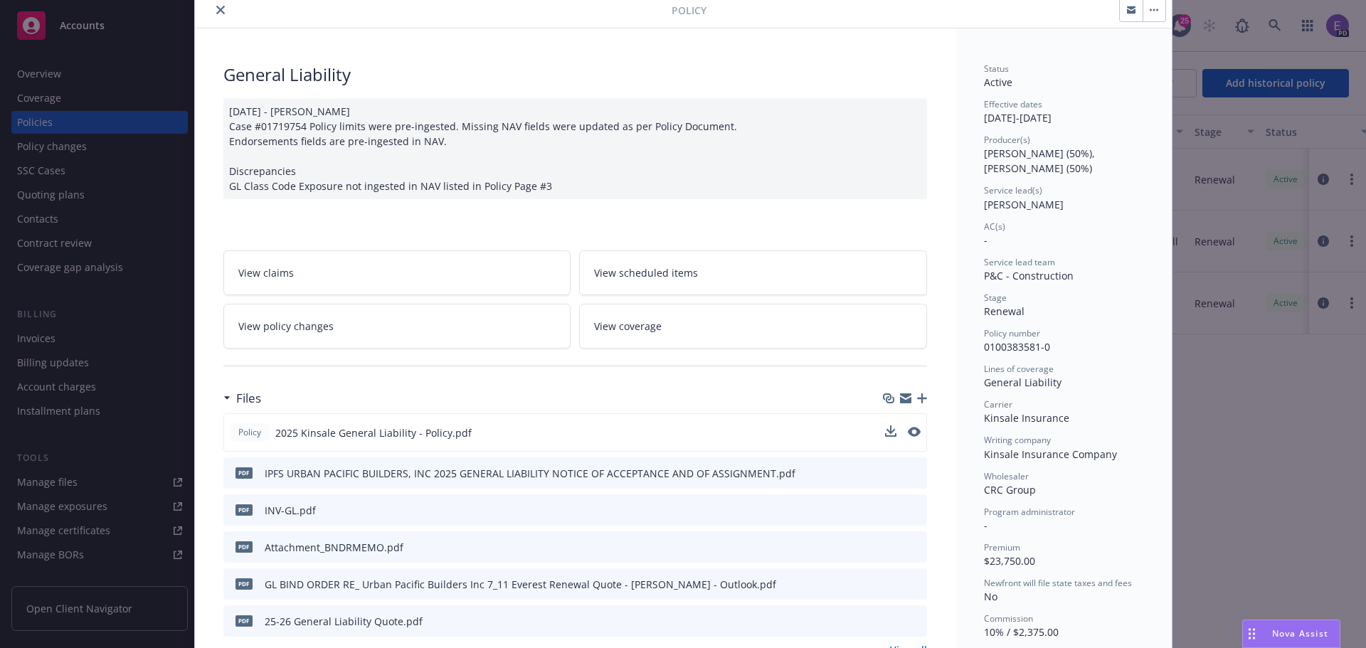
scroll to position [0, 0]
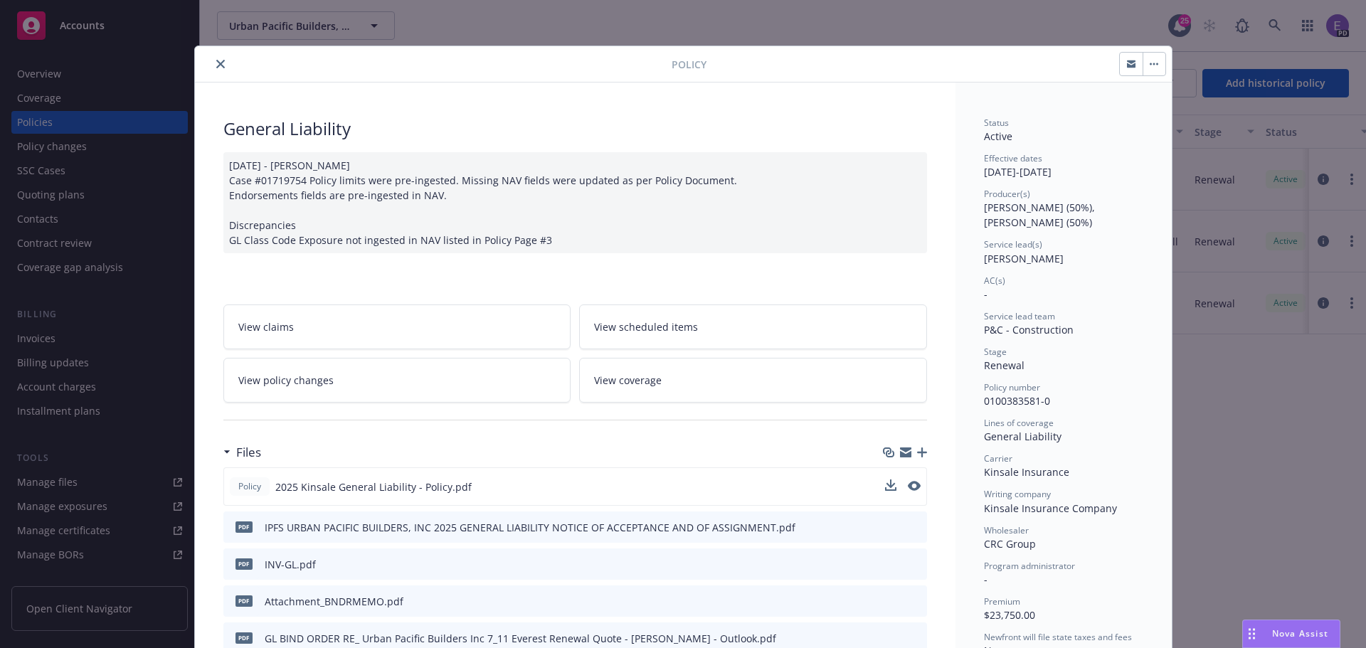
click at [217, 60] on icon "close" at bounding box center [220, 64] width 9 height 9
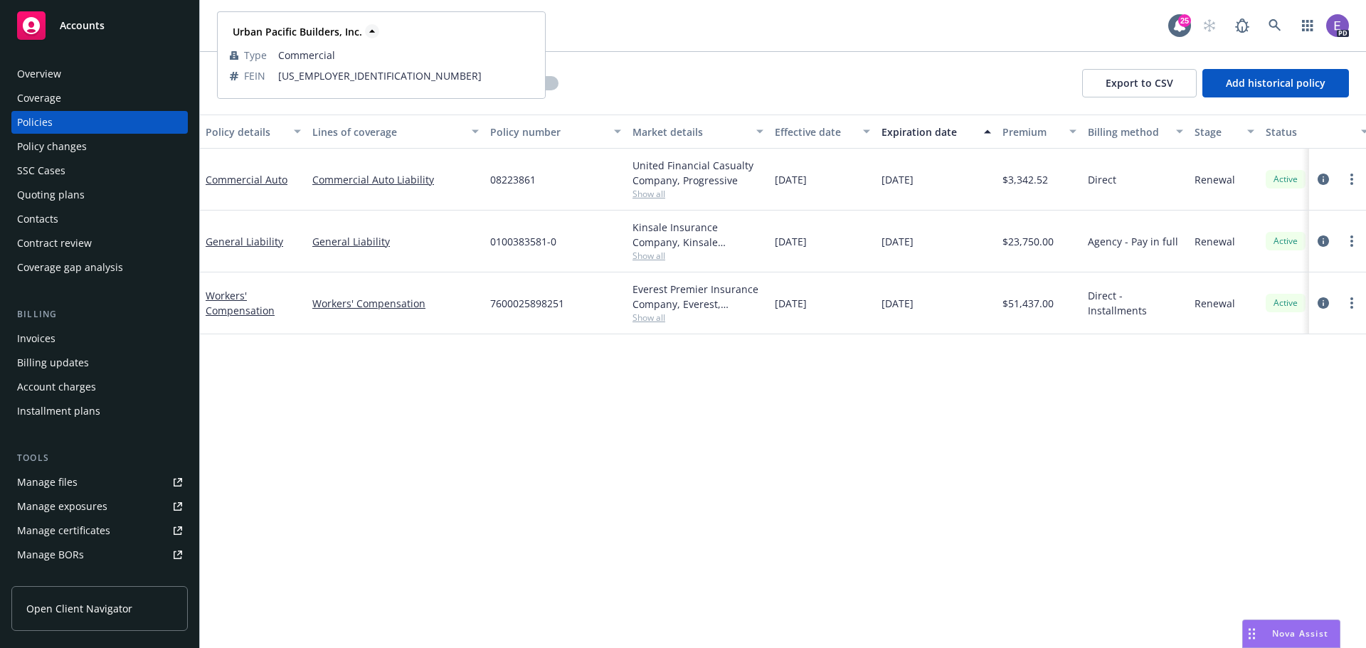
click at [369, 31] on icon at bounding box center [372, 31] width 14 height 14
click at [319, 26] on strong "Urban Pacific Builders, Inc." at bounding box center [298, 32] width 130 height 14
click at [80, 26] on span "Accounts" at bounding box center [82, 25] width 45 height 11
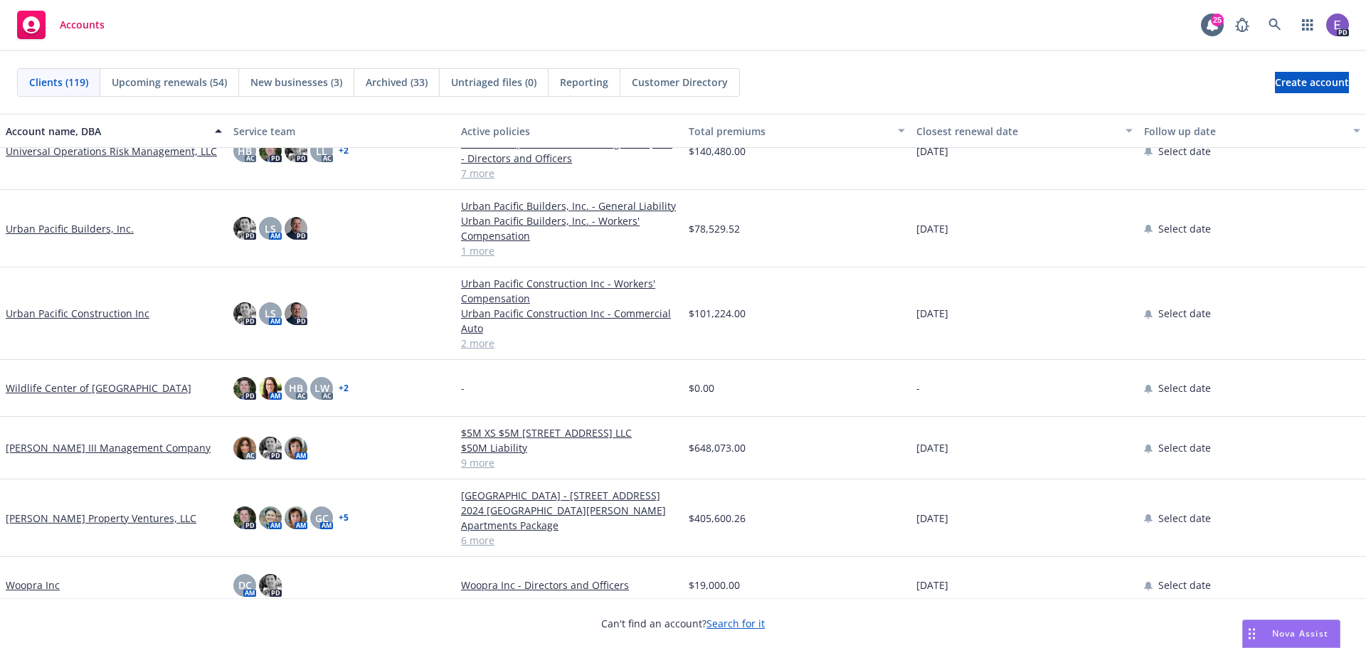
scroll to position [6110, 0]
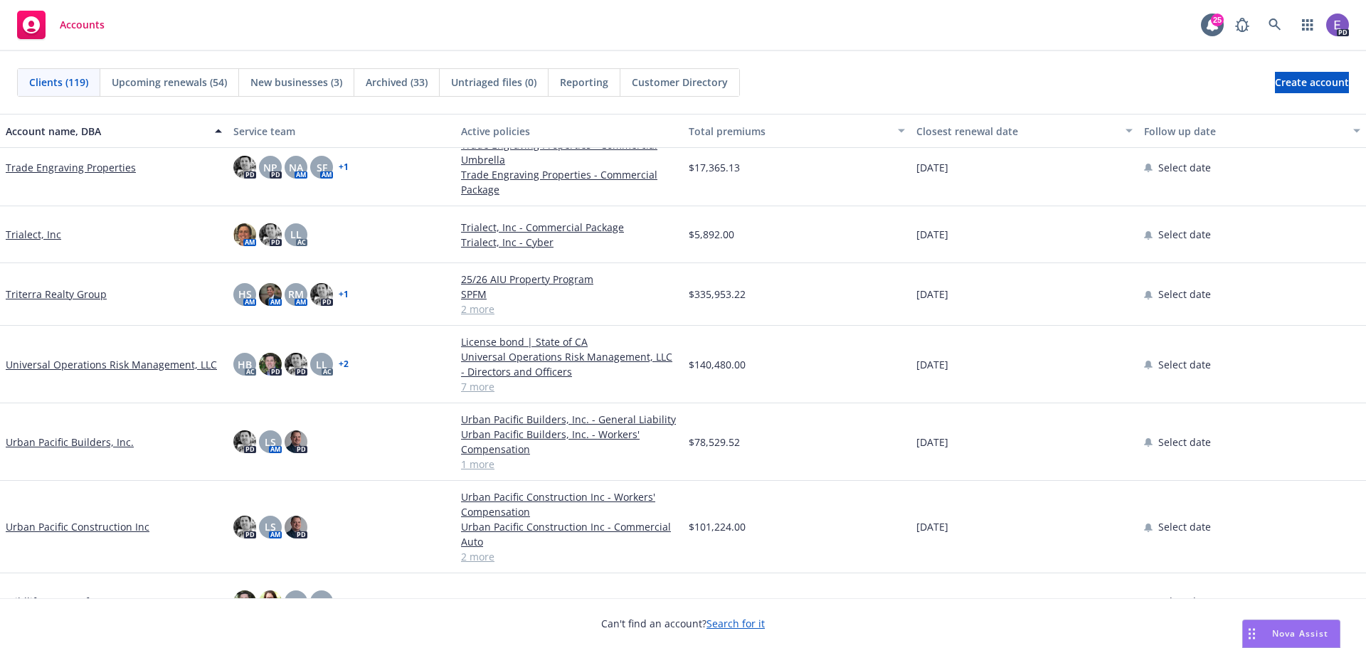
click at [80, 529] on link "Urban Pacific Construction Inc" at bounding box center [78, 526] width 144 height 15
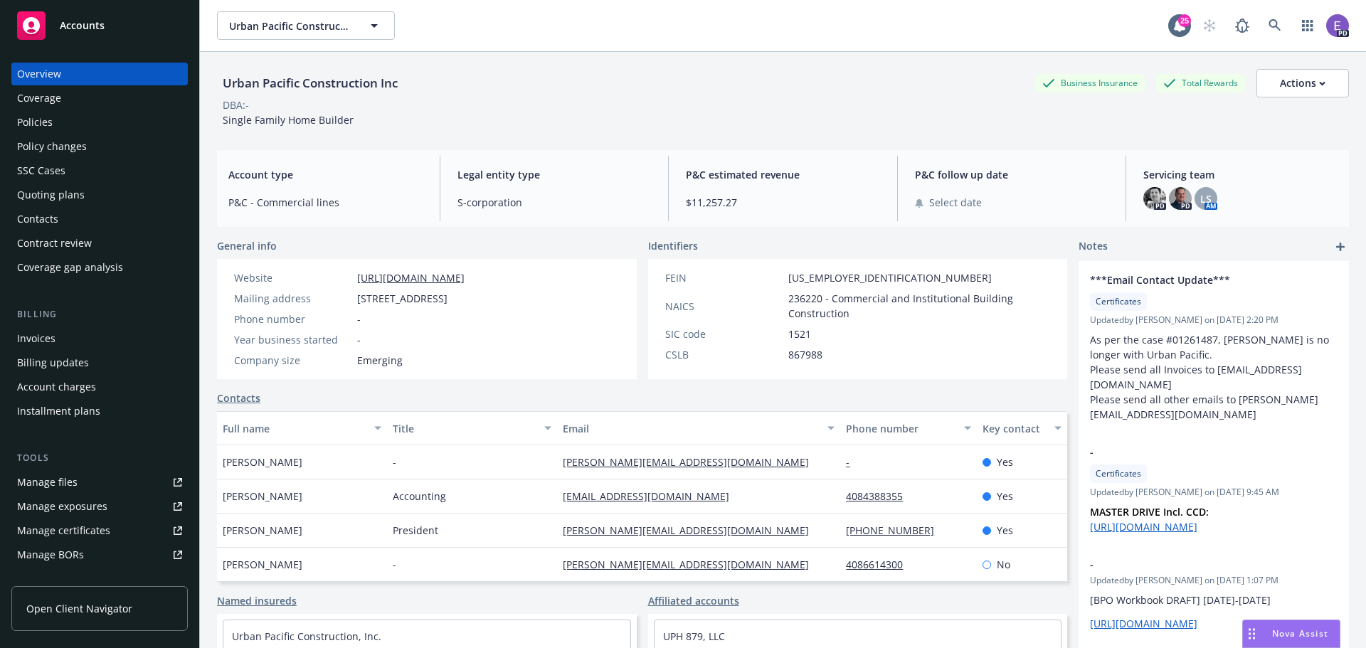
click at [19, 114] on div "Policies" at bounding box center [35, 122] width 36 height 23
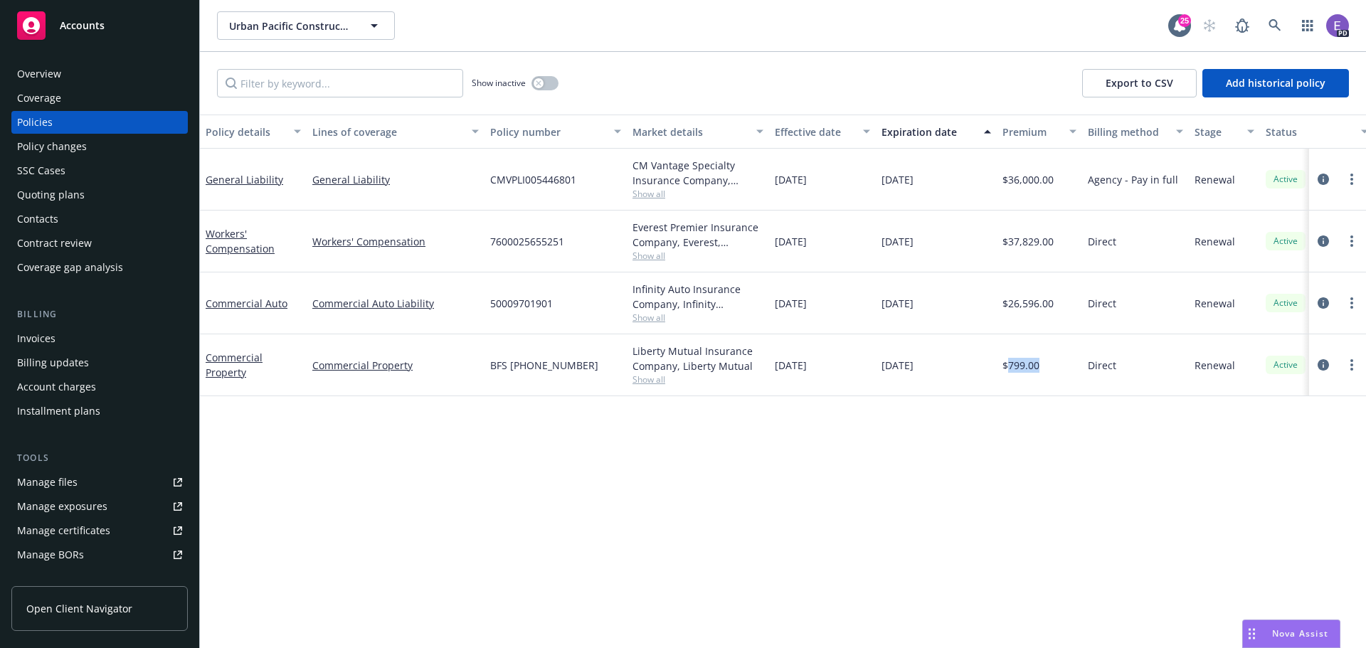
drag, startPoint x: 1007, startPoint y: 364, endPoint x: 1038, endPoint y: 367, distance: 31.5
click at [1038, 367] on span "$799.00" at bounding box center [1021, 365] width 37 height 15
click at [859, 502] on div "Policy details Lines of coverage Policy number Market details Effective date Ex…" at bounding box center [783, 382] width 1166 height 534
click at [94, 25] on span "Accounts" at bounding box center [82, 25] width 45 height 11
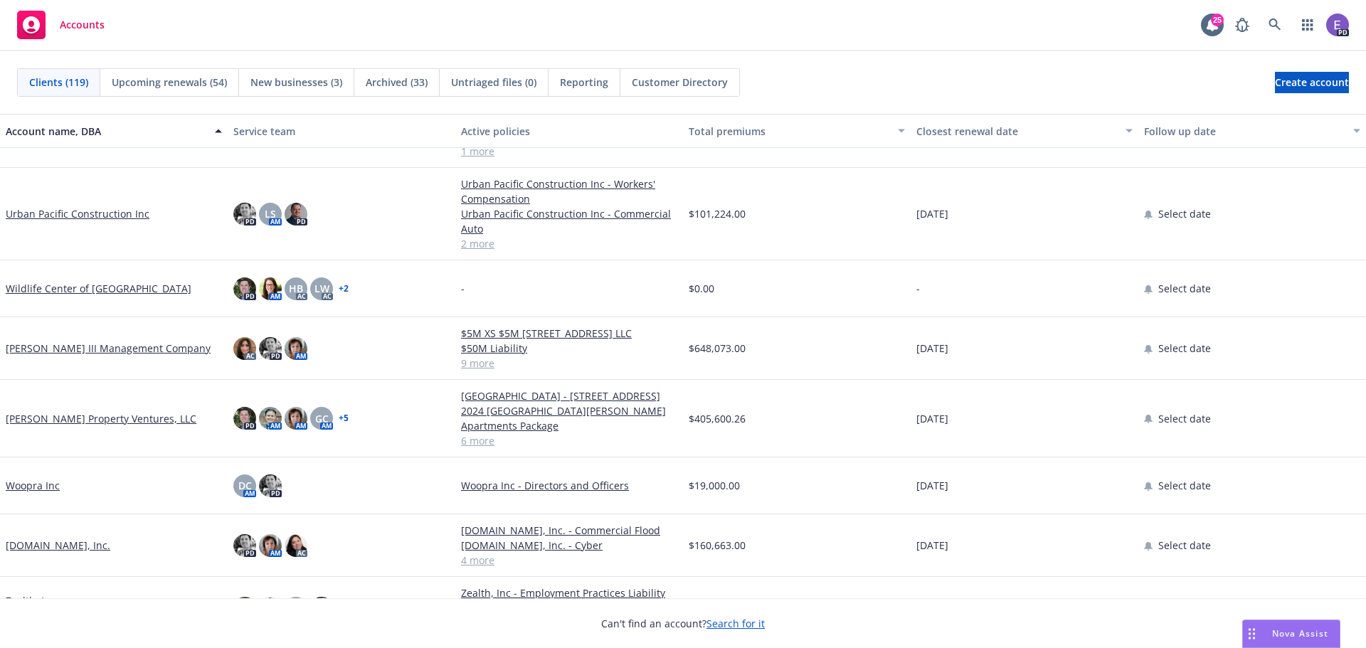
scroll to position [6255, 0]
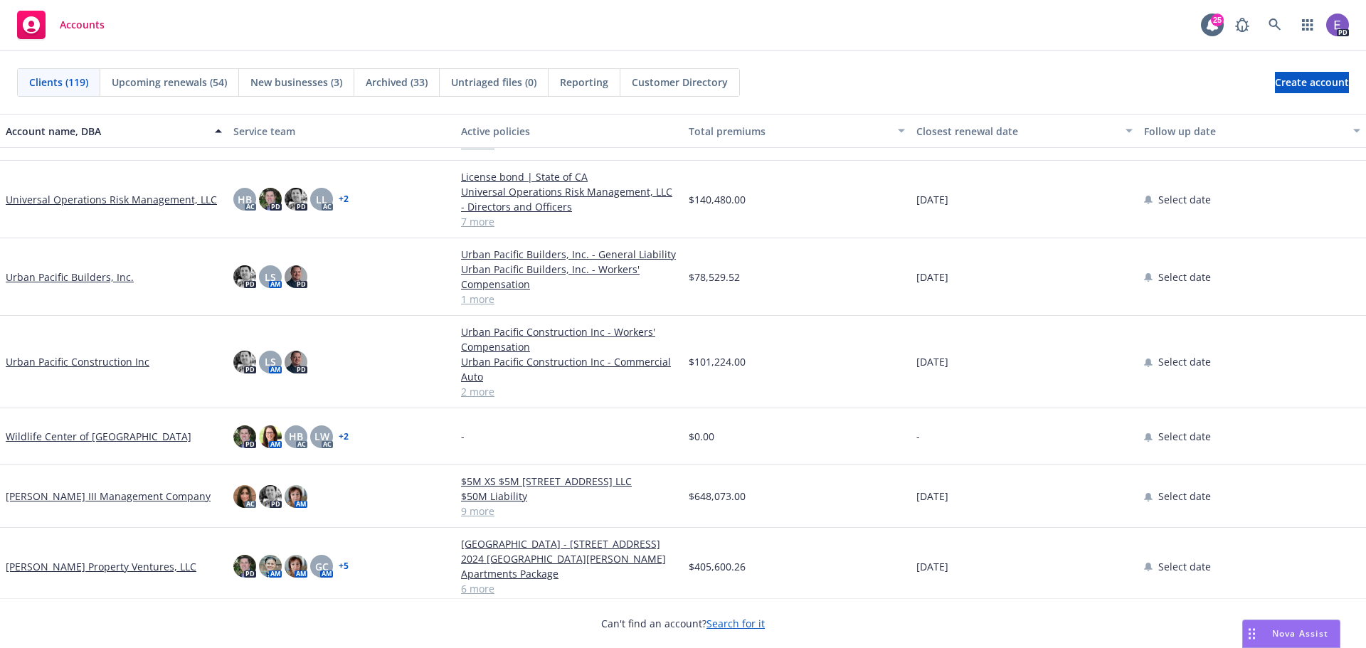
click at [81, 356] on link "Urban Pacific Construction Inc" at bounding box center [78, 361] width 144 height 15
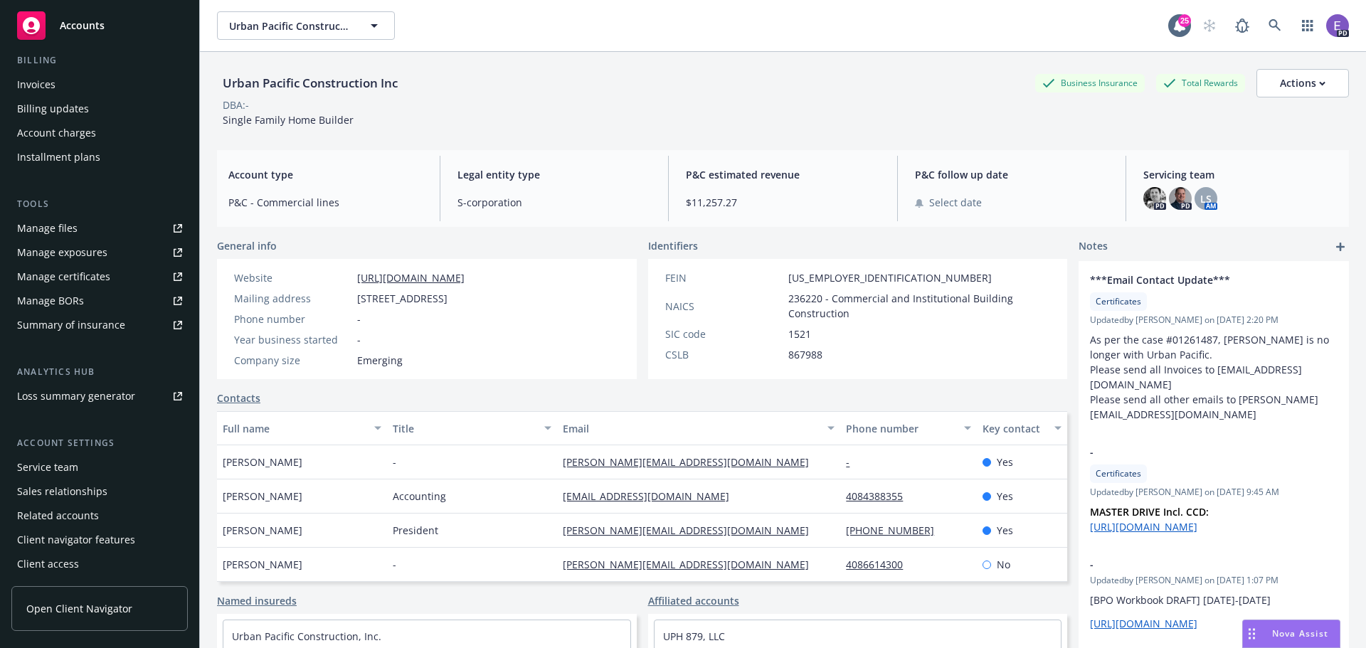
scroll to position [255, 0]
click at [58, 511] on div "Related accounts" at bounding box center [58, 515] width 82 height 23
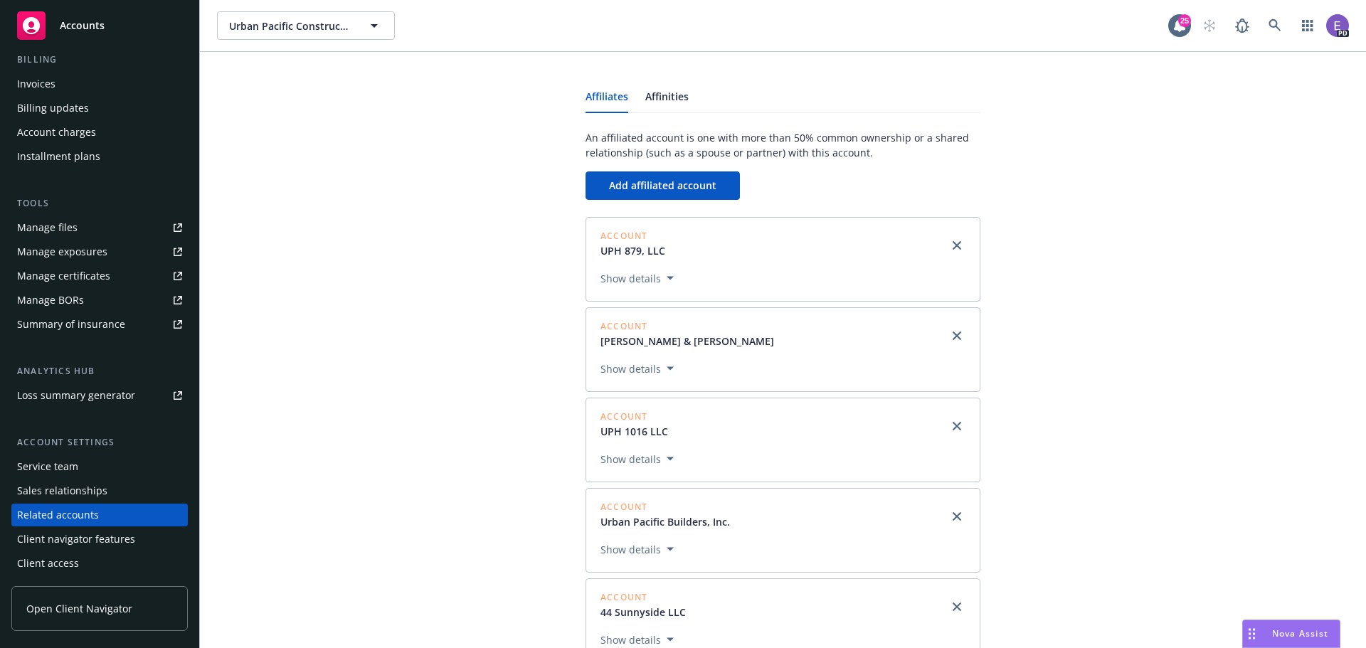
click at [628, 278] on button "Show details" at bounding box center [637, 278] width 85 height 17
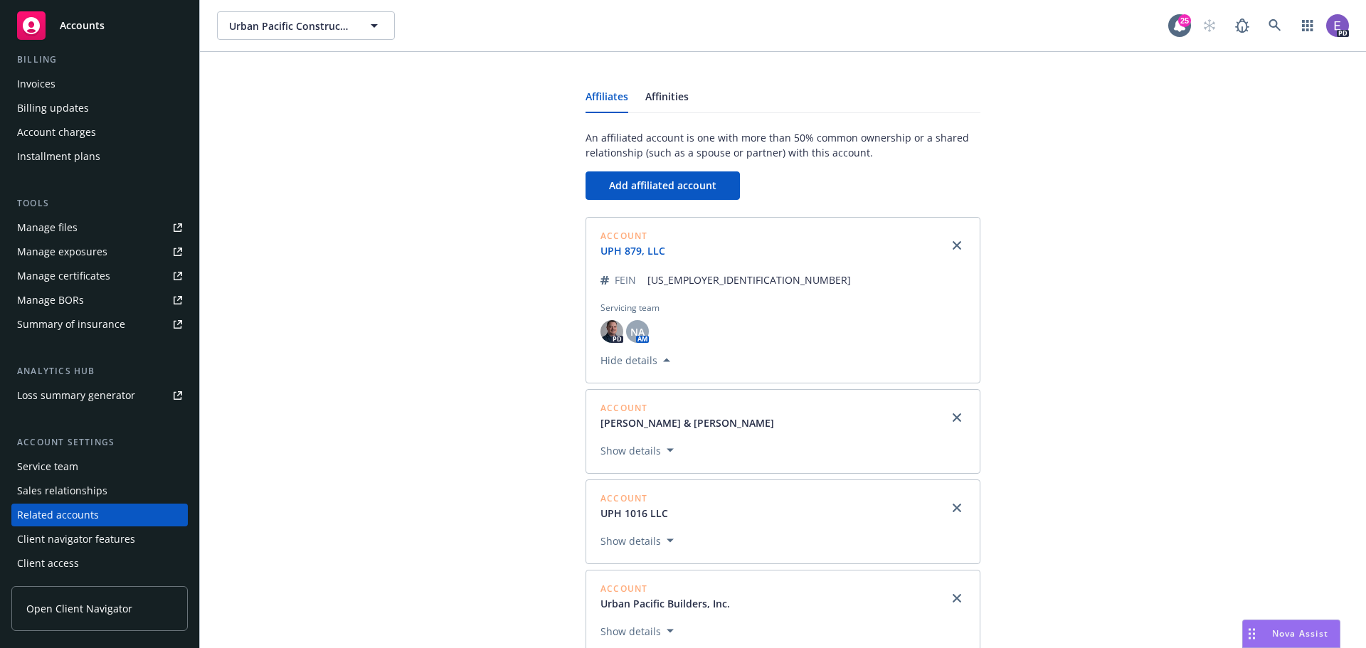
click at [613, 251] on link "UPH 879, LLC" at bounding box center [639, 250] width 76 height 15
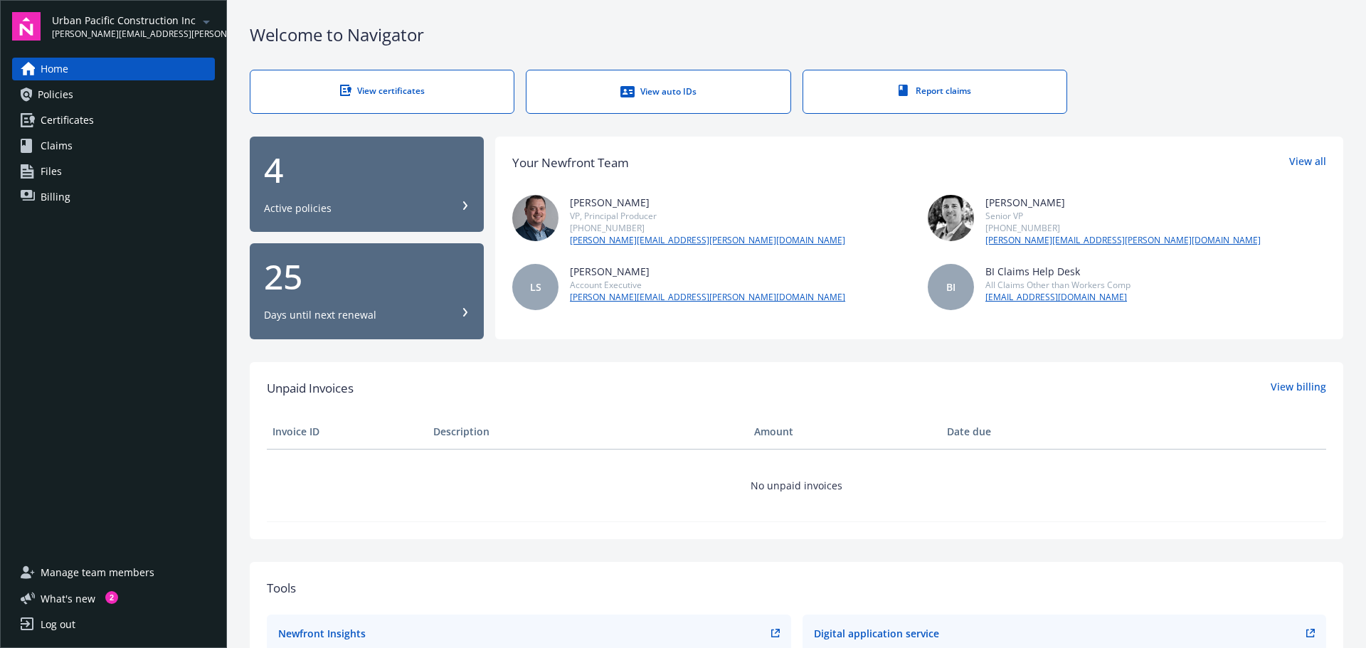
click at [68, 97] on span "Policies" at bounding box center [56, 94] width 36 height 23
